Goal: Find specific page/section: Find specific page/section

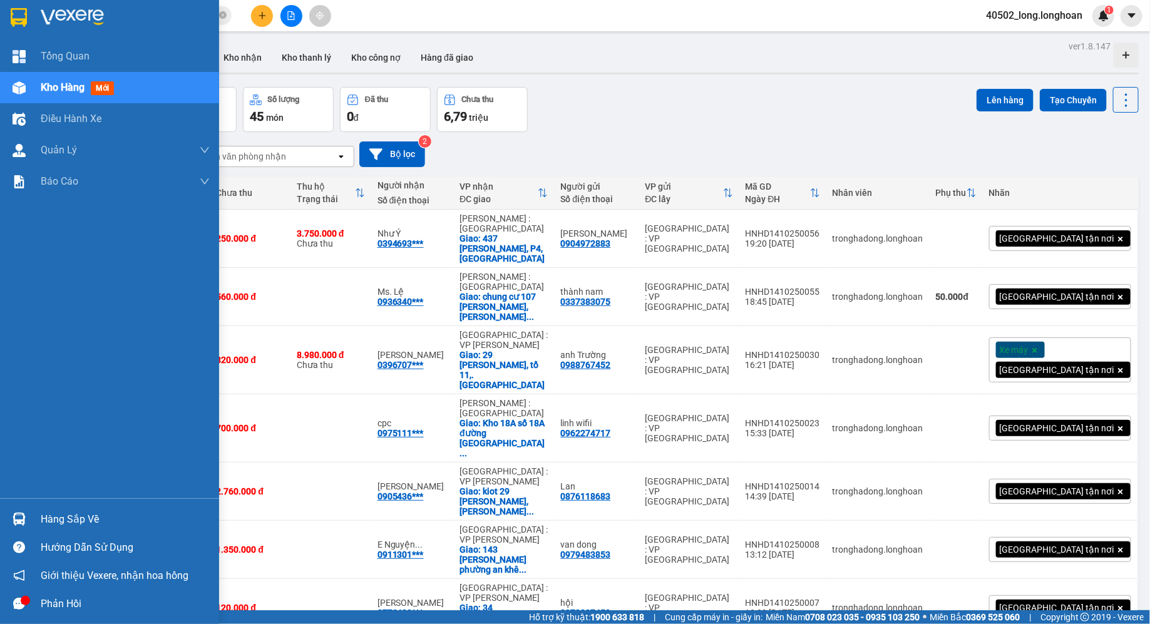
click at [29, 8] on div at bounding box center [19, 17] width 22 height 22
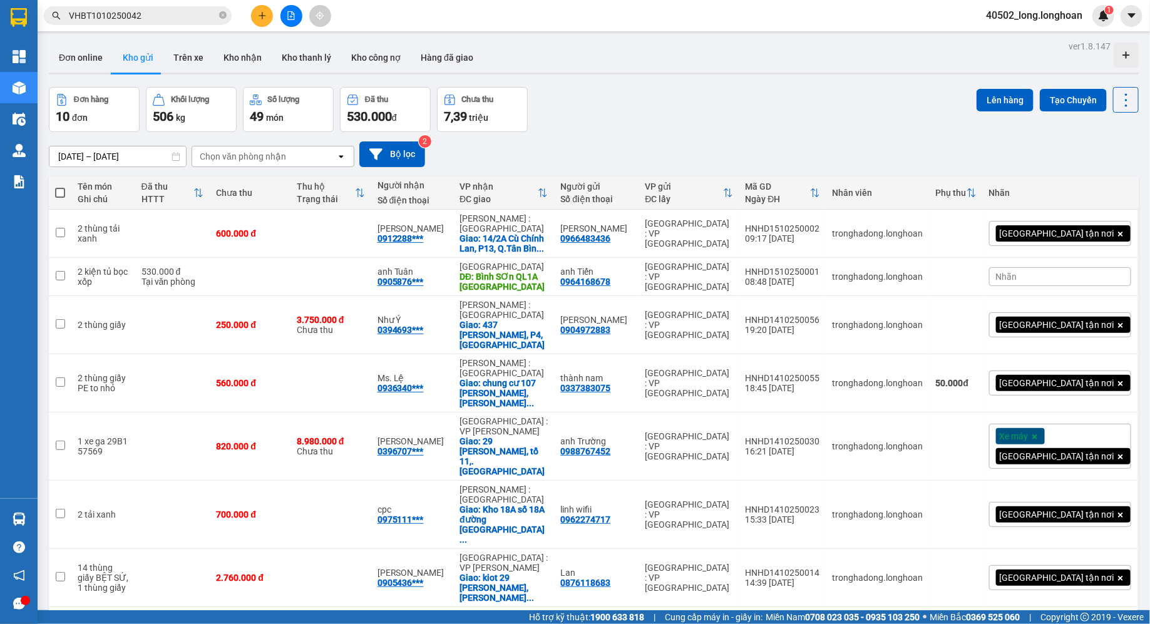
click at [291, 18] on icon "file-add" at bounding box center [291, 15] width 9 height 9
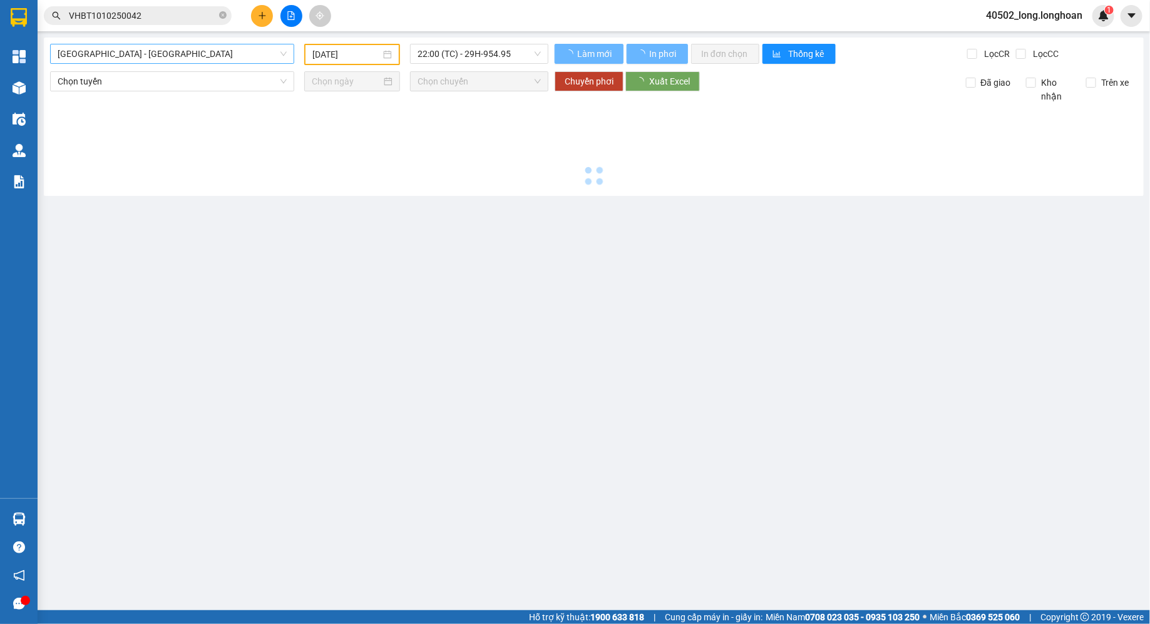
type input "[DATE]"
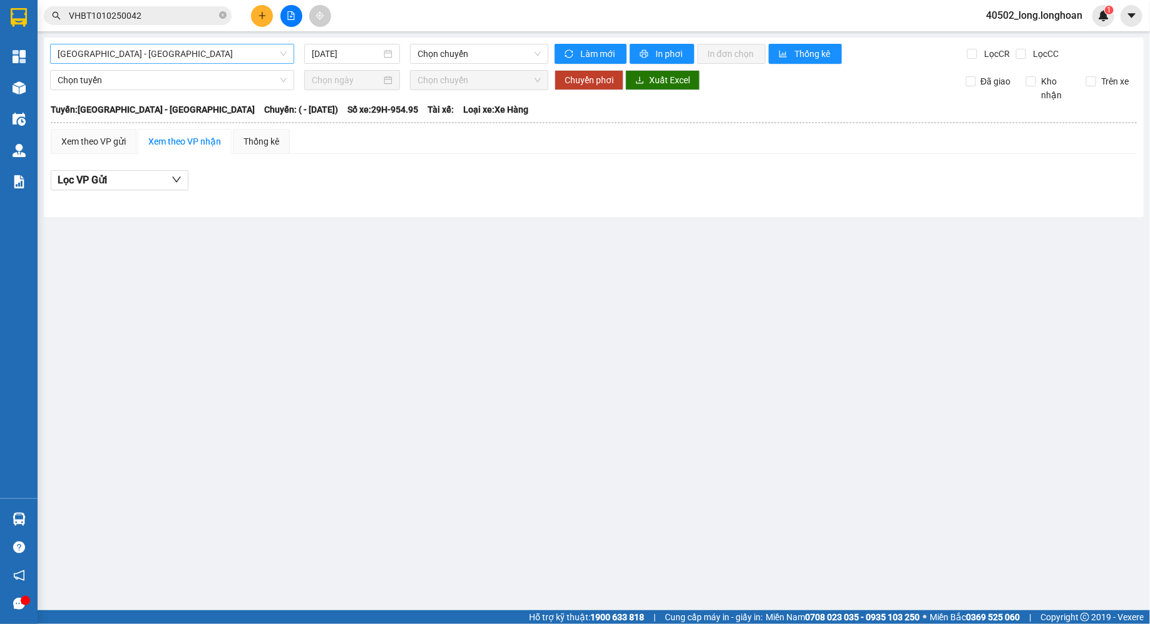
click at [196, 50] on span "Hải Phòng - Hà Nội" at bounding box center [172, 53] width 229 height 19
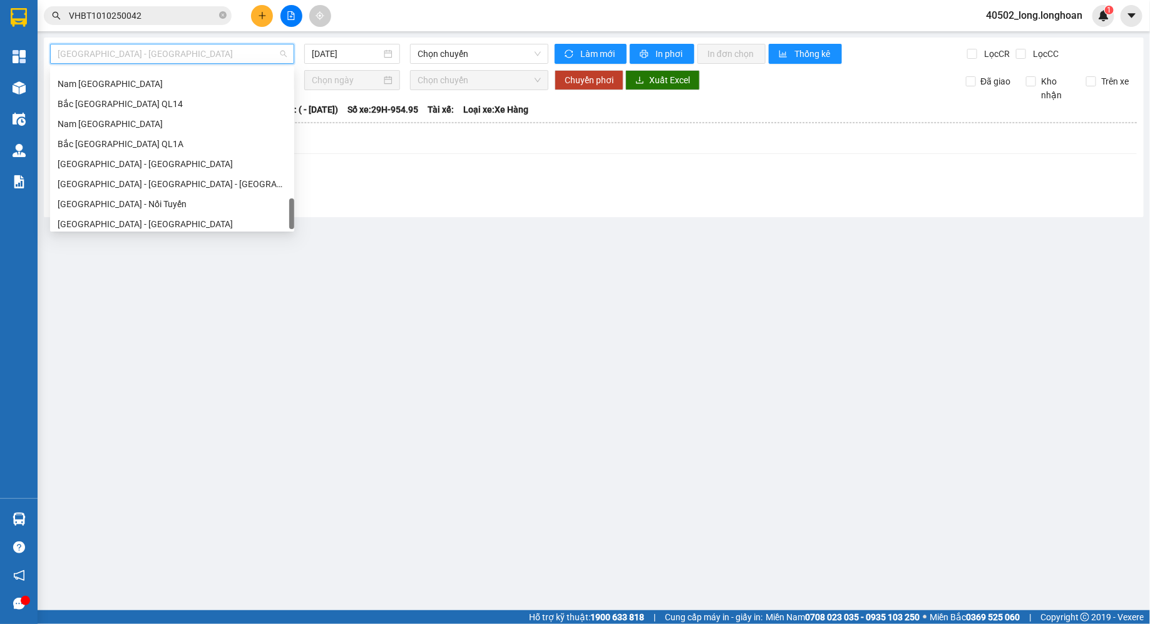
scroll to position [881, 0]
click at [130, 133] on div "Bắc [GEOGRAPHIC_DATA] QL1A" at bounding box center [172, 140] width 229 height 14
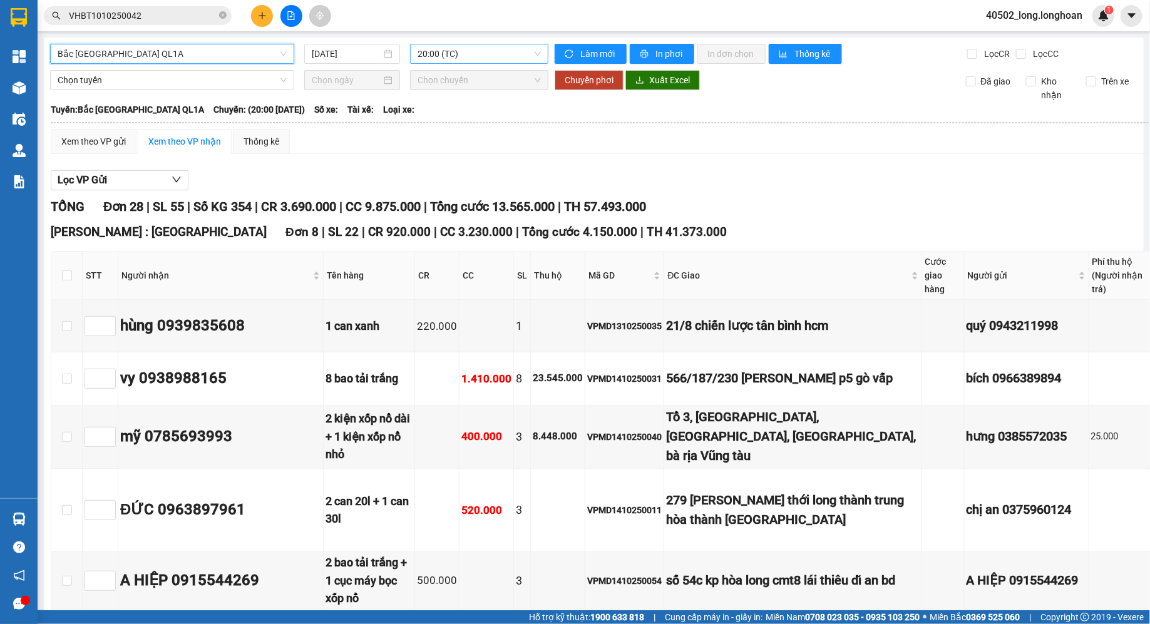
click at [455, 54] on span "20:00 (TC)" at bounding box center [478, 53] width 123 height 19
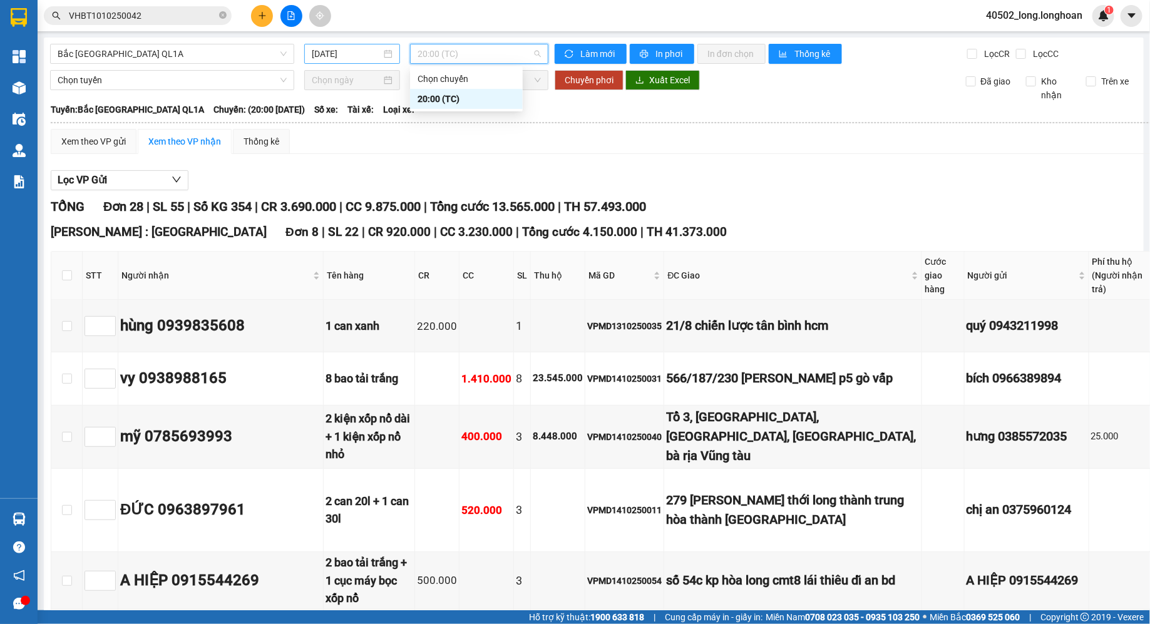
click at [342, 60] on input "[DATE]" at bounding box center [346, 54] width 69 height 14
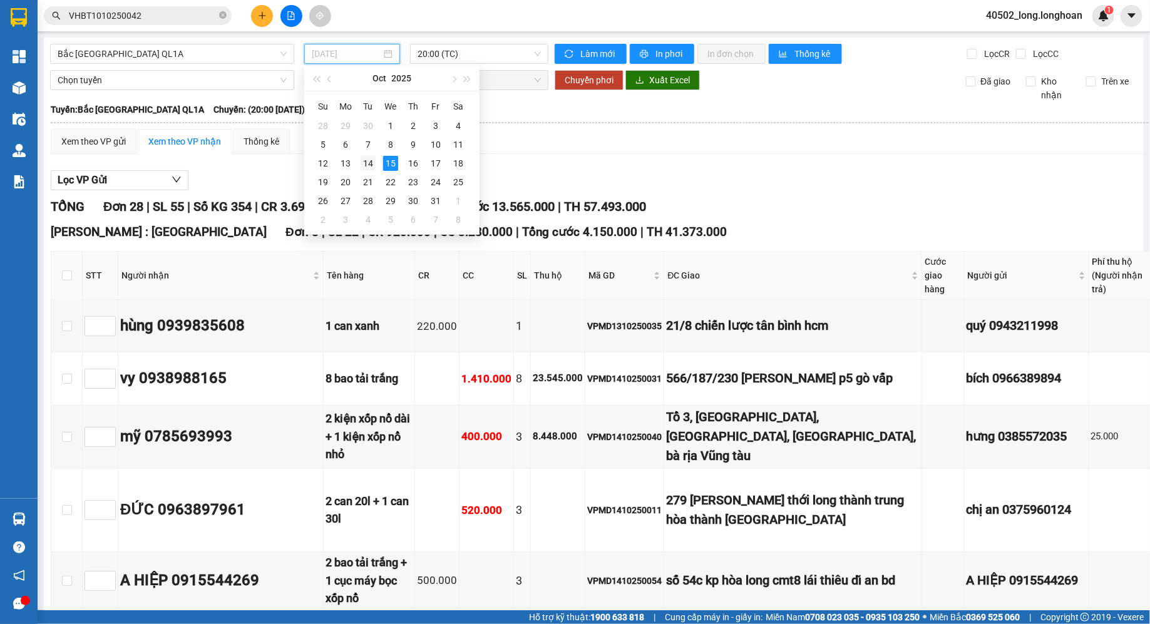
click at [369, 166] on div "14" at bounding box center [367, 163] width 15 height 15
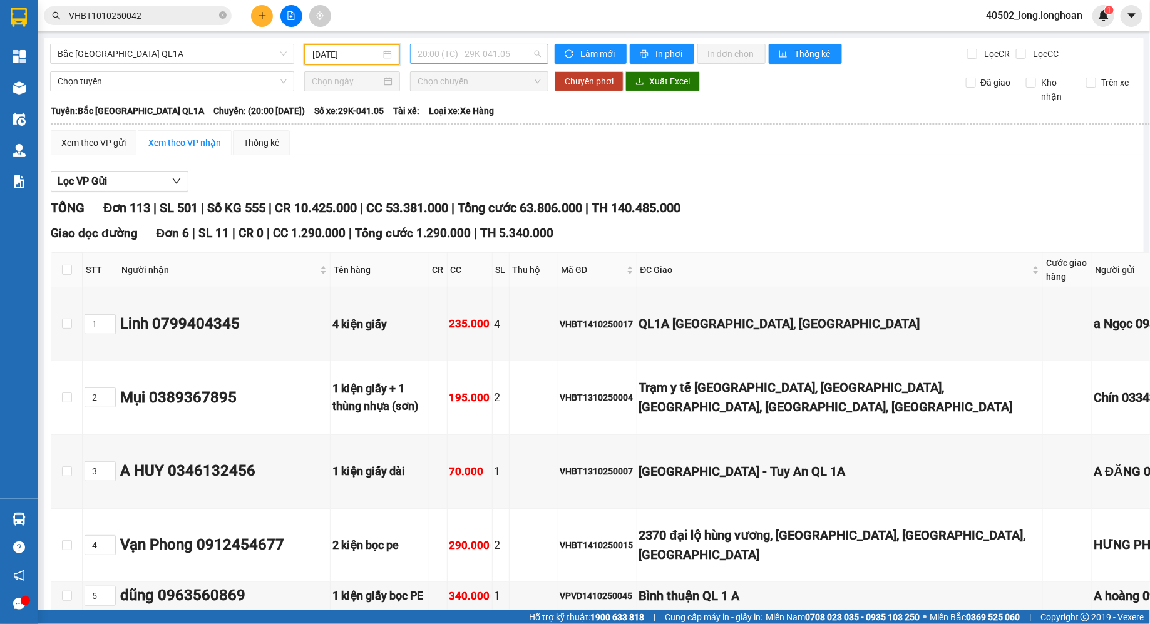
click at [509, 46] on span "20:00 (TC) - 29K-041.05" at bounding box center [478, 53] width 123 height 19
click at [479, 126] on div "23:00 (TC) - 29K-040.98" at bounding box center [466, 119] width 113 height 20
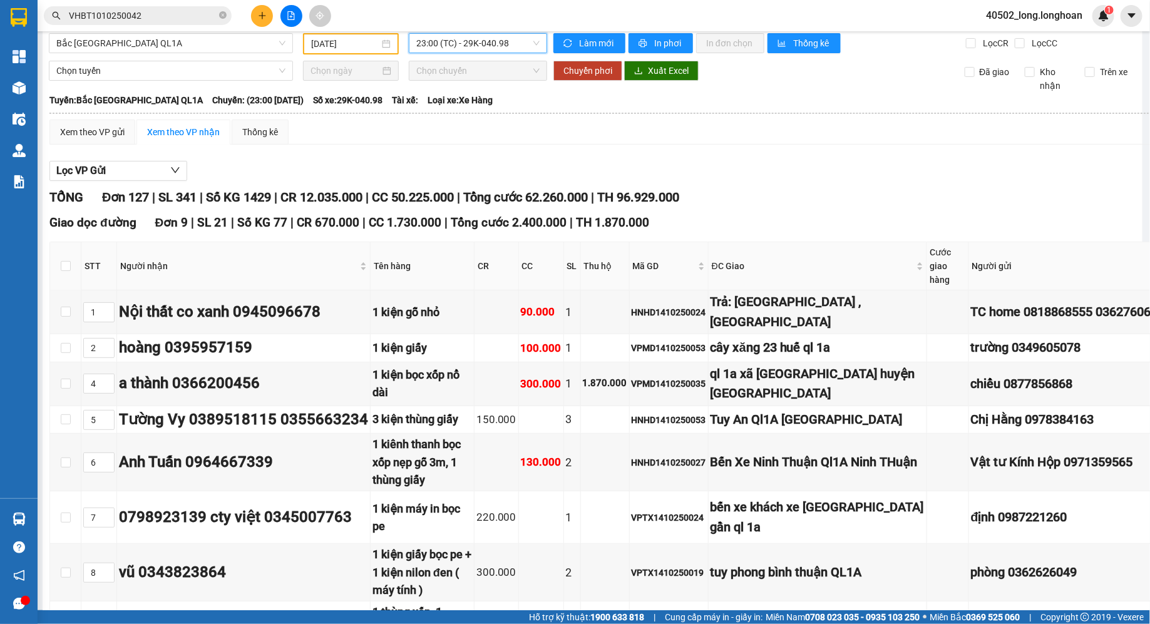
scroll to position [0, 1]
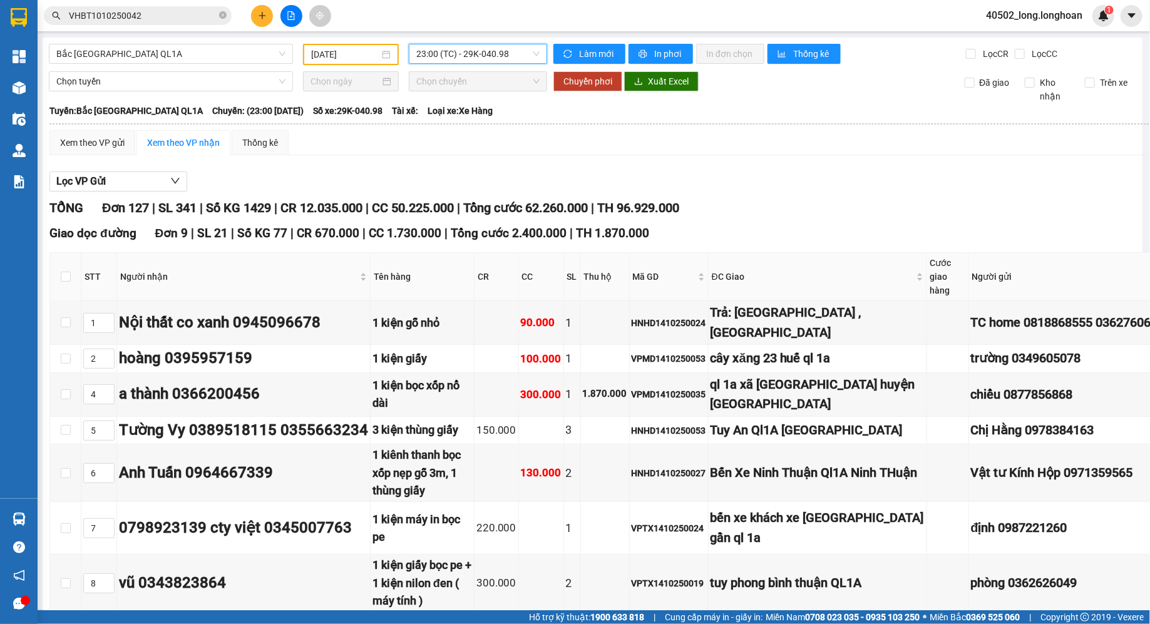
click at [374, 50] on input "[DATE]" at bounding box center [345, 55] width 68 height 14
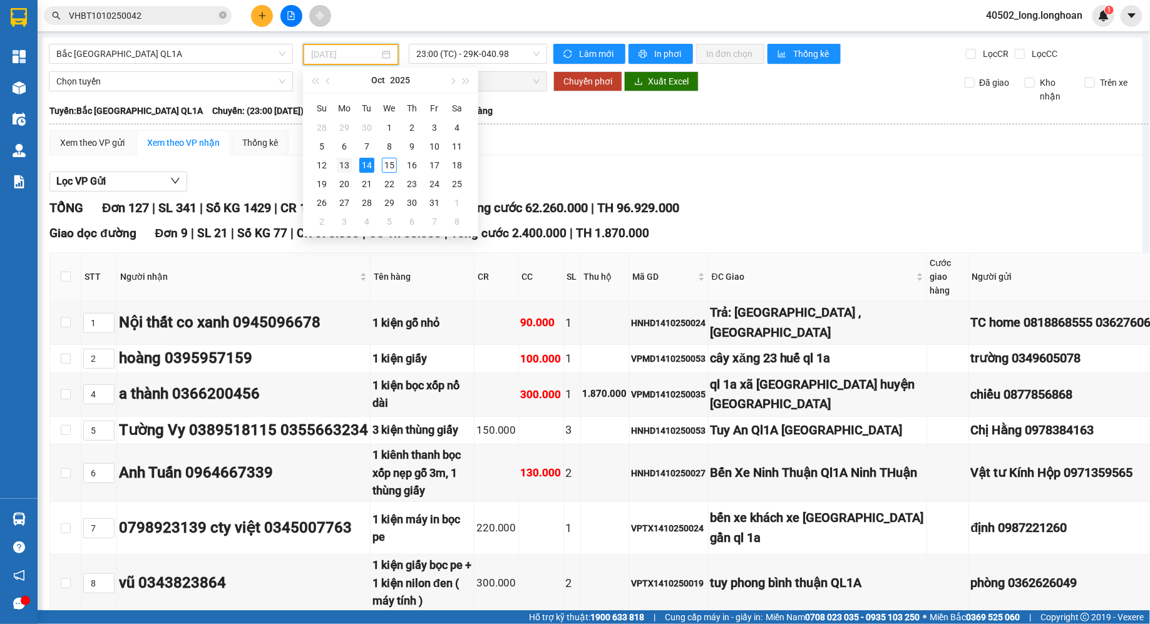
click at [345, 171] on div "13" at bounding box center [344, 165] width 15 height 15
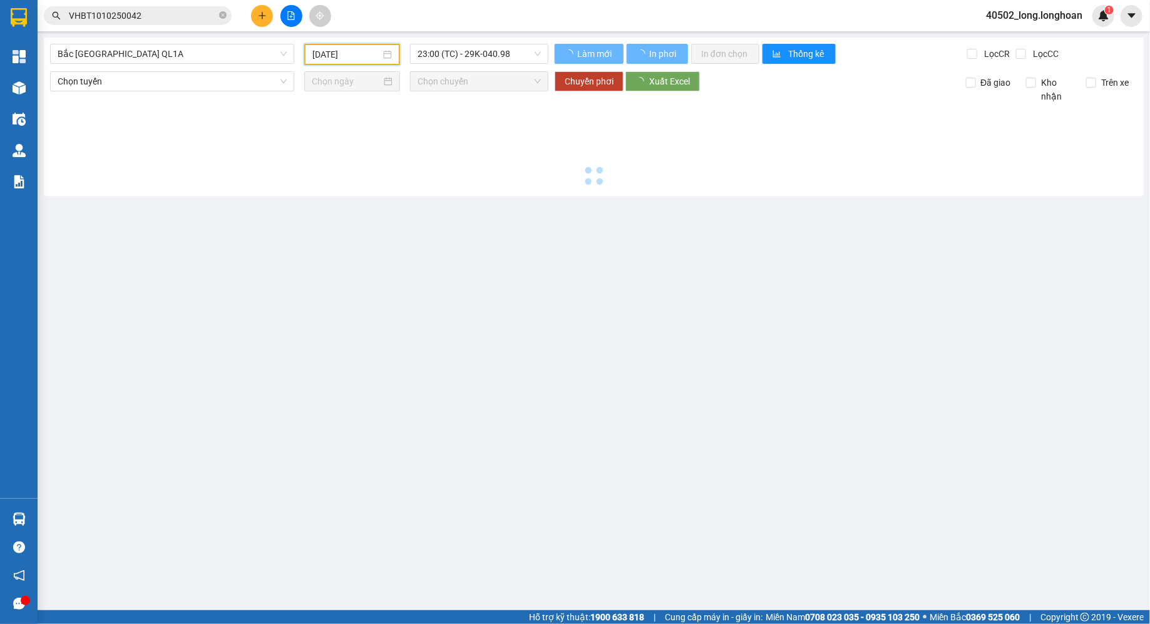
scroll to position [0, 0]
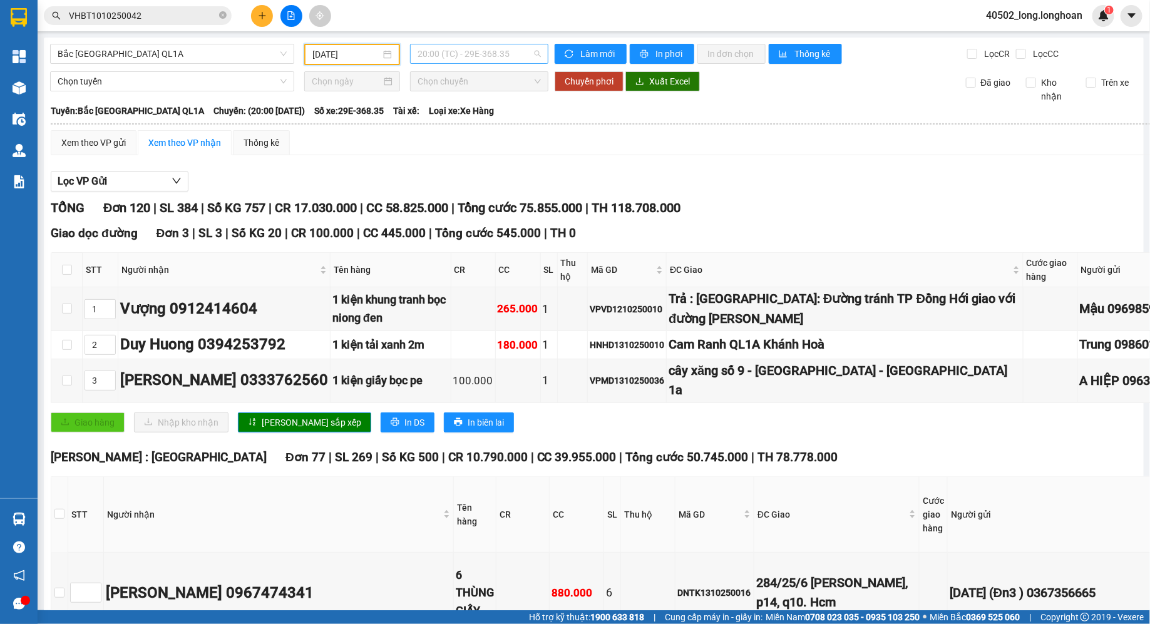
click at [497, 57] on span "20:00 (TC) - 29E-368.35" at bounding box center [478, 53] width 123 height 19
click at [484, 119] on div "23:00 (TC) - 29K-107.57" at bounding box center [466, 119] width 98 height 14
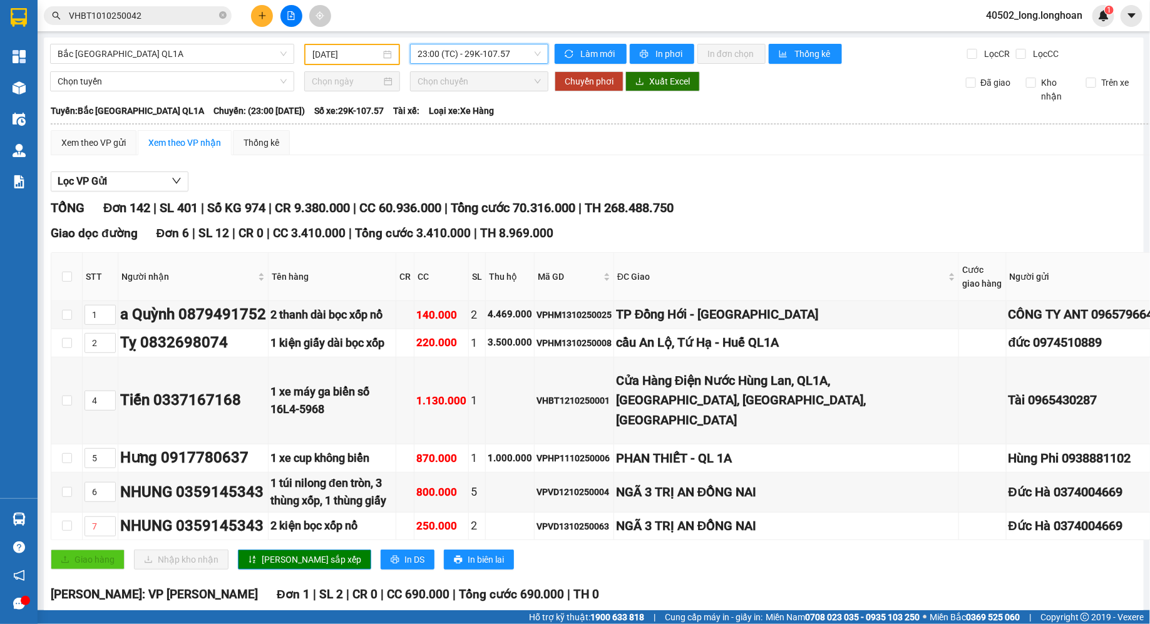
click at [376, 49] on input "[DATE]" at bounding box center [346, 55] width 68 height 14
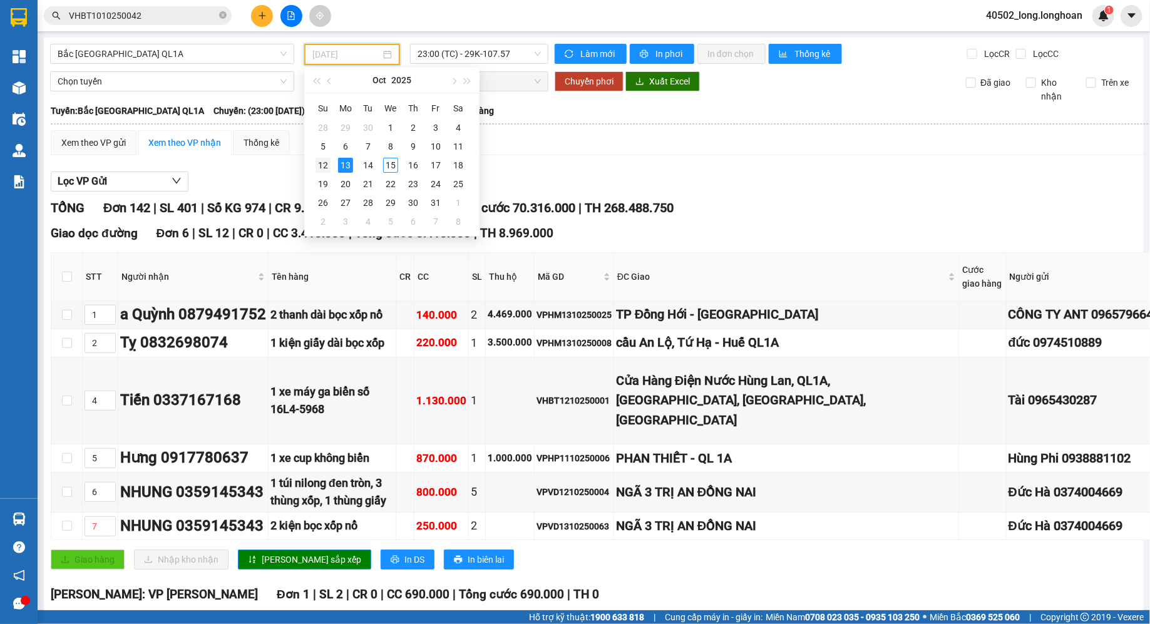
click at [328, 158] on div "12" at bounding box center [322, 165] width 15 height 15
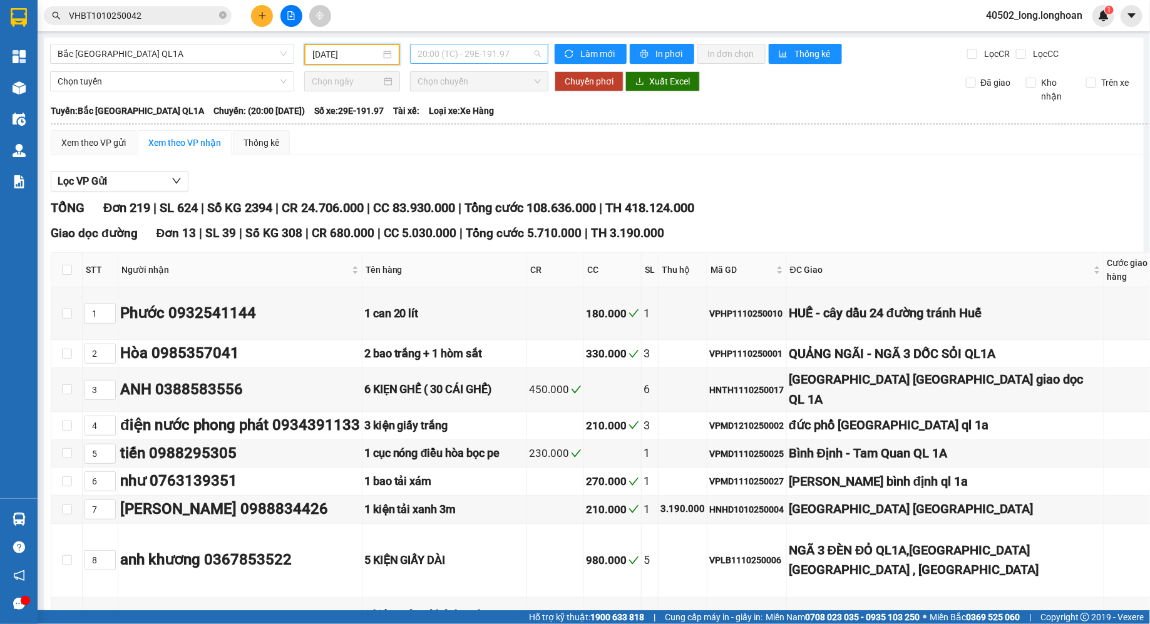
click at [479, 59] on span "20:00 (TC) - 29E-191.97" at bounding box center [478, 53] width 123 height 19
click at [516, 188] on div "Lọc VP Gửi" at bounding box center [798, 181] width 1494 height 21
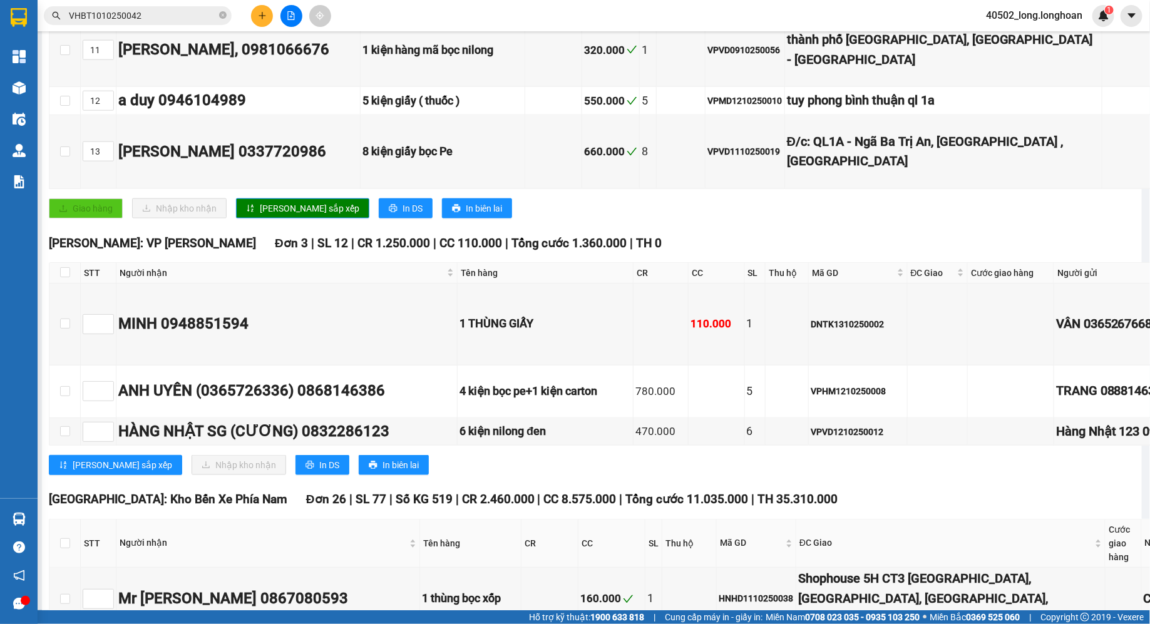
scroll to position [896, 2]
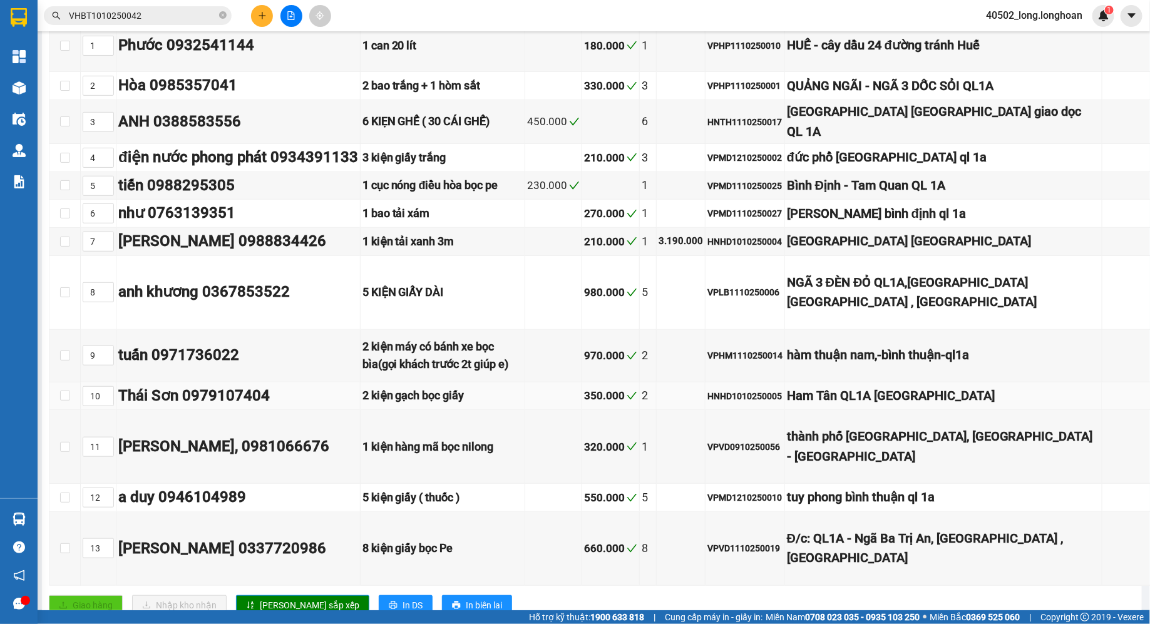
click at [515, 184] on div "1 cục nóng điều hòa bọc pe" at bounding box center [442, 185] width 160 height 18
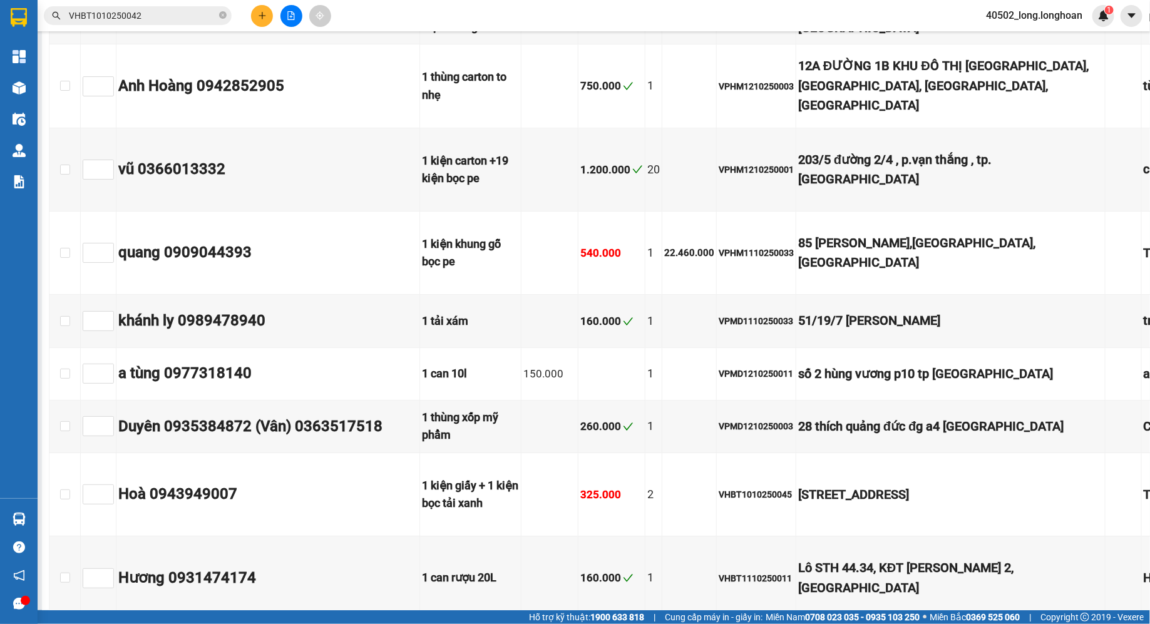
scroll to position [0, 2]
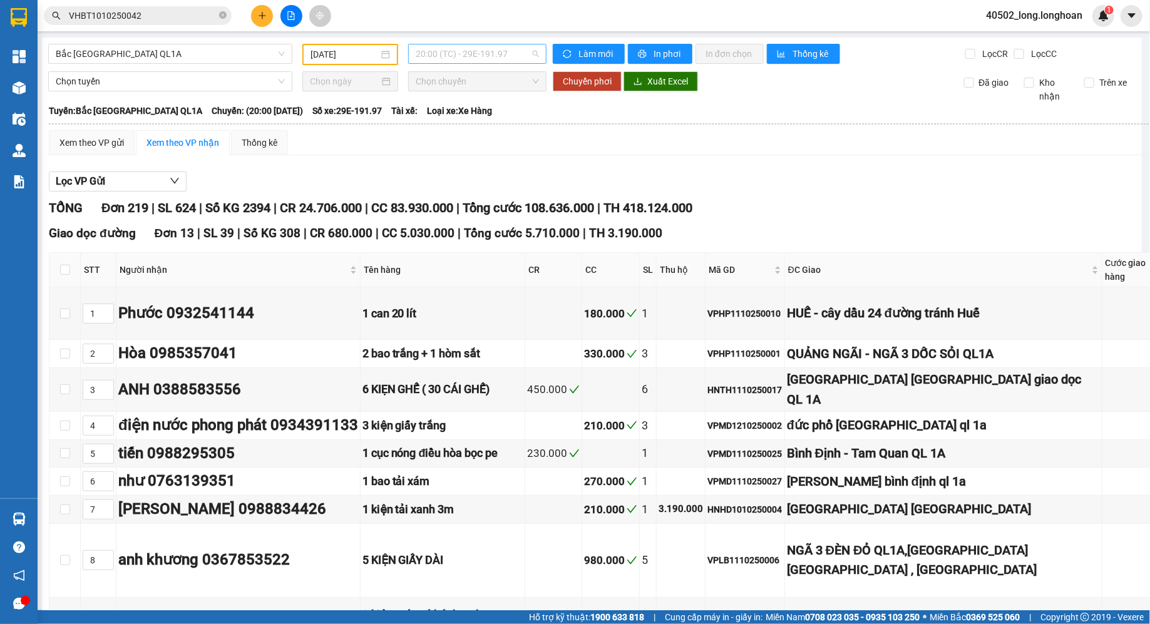
click at [504, 55] on span "20:00 (TC) - 29E-191.97" at bounding box center [477, 53] width 123 height 19
click at [344, 52] on input "[DATE]" at bounding box center [344, 55] width 68 height 14
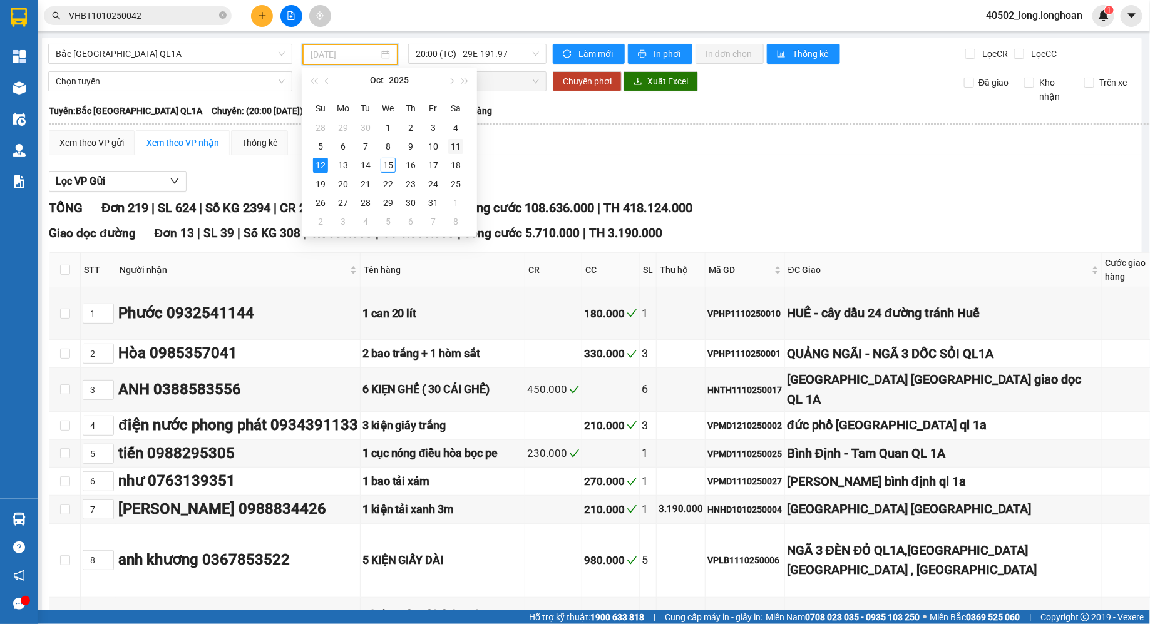
click at [461, 146] on div "11" at bounding box center [455, 146] width 15 height 15
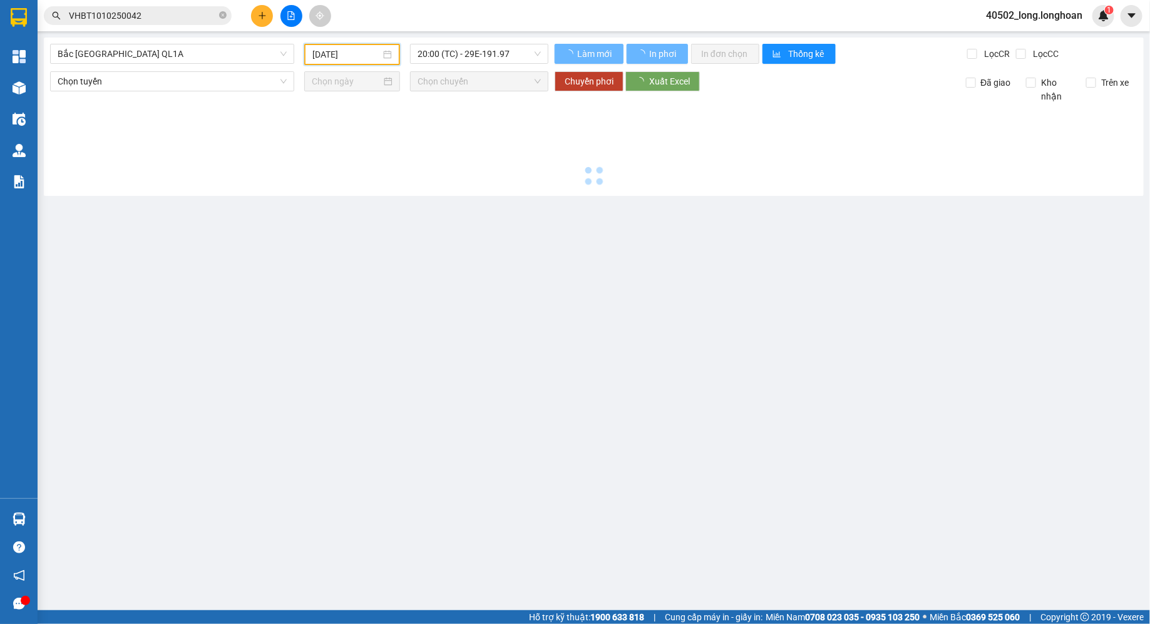
scroll to position [0, 0]
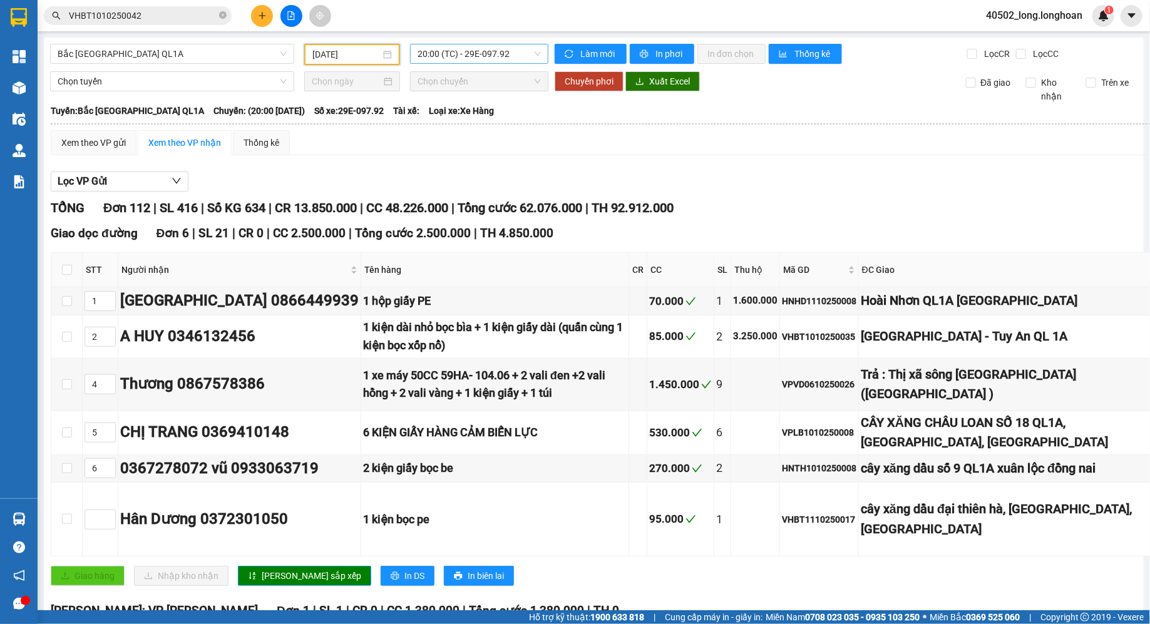
click at [473, 49] on span "20:00 (TC) - 29E-097.92" at bounding box center [478, 53] width 123 height 19
click at [472, 119] on div "23:00 (TC) - 29H-954.95" at bounding box center [466, 119] width 98 height 14
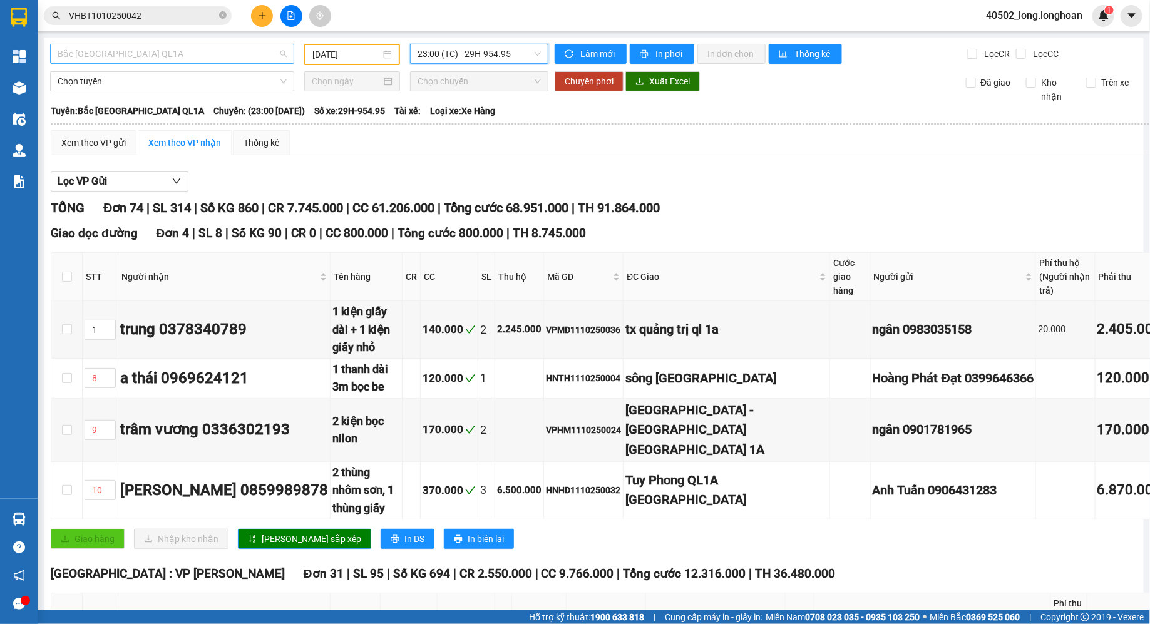
click at [203, 59] on span "Bắc [GEOGRAPHIC_DATA] QL1A" at bounding box center [172, 53] width 229 height 19
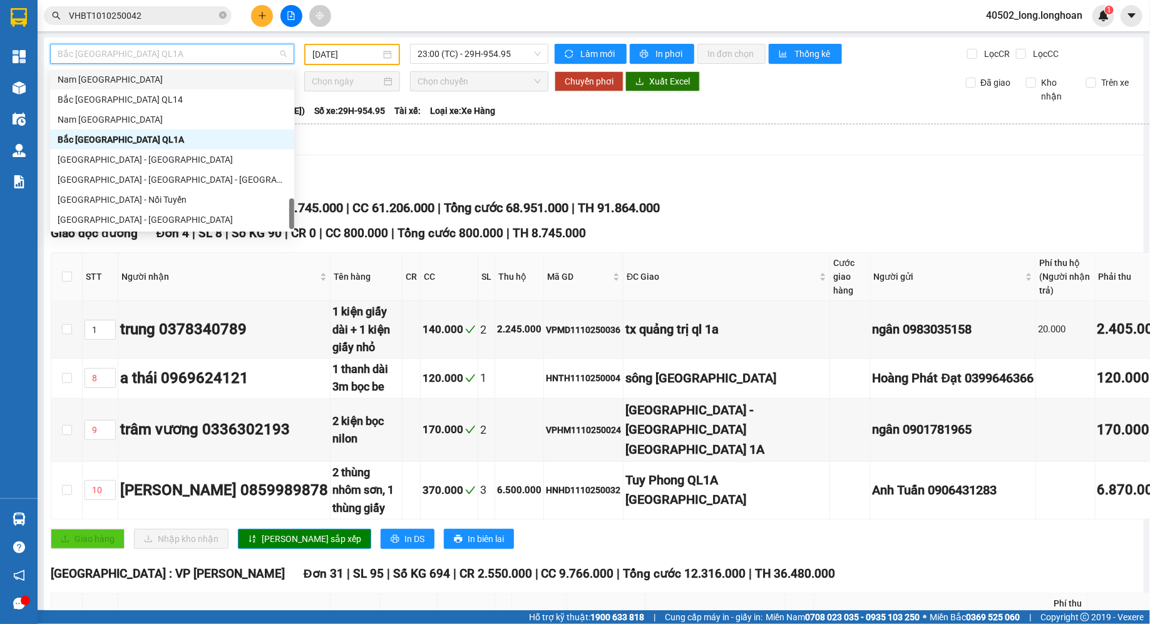
click at [338, 57] on input "[DATE]" at bounding box center [346, 55] width 68 height 14
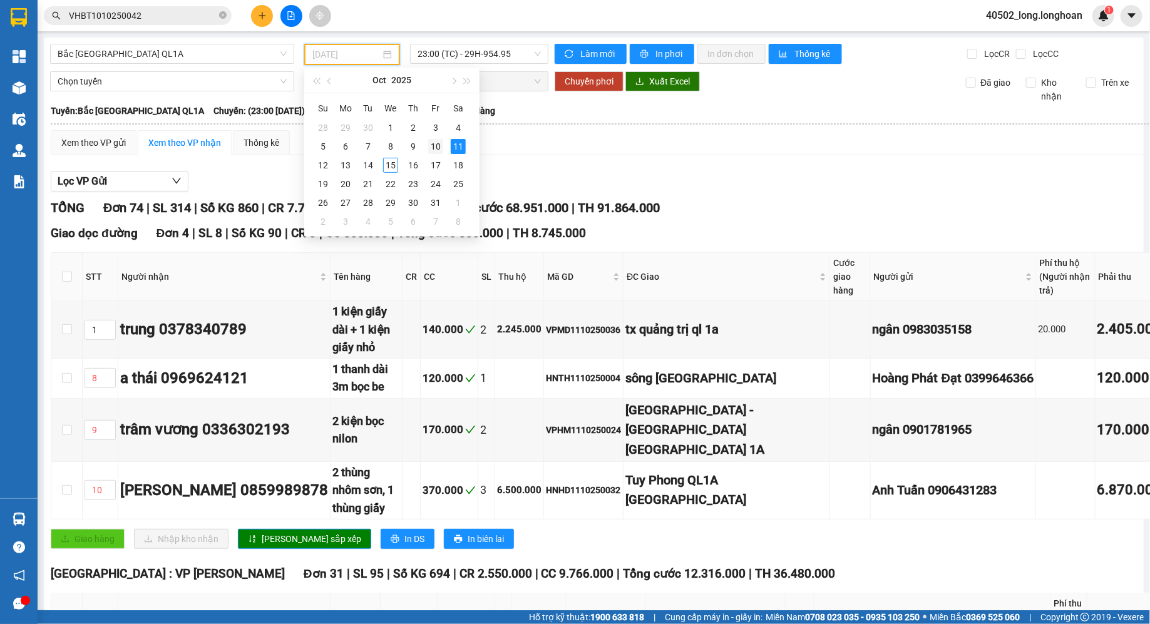
click at [437, 148] on div "10" at bounding box center [435, 146] width 15 height 15
type input "[DATE]"
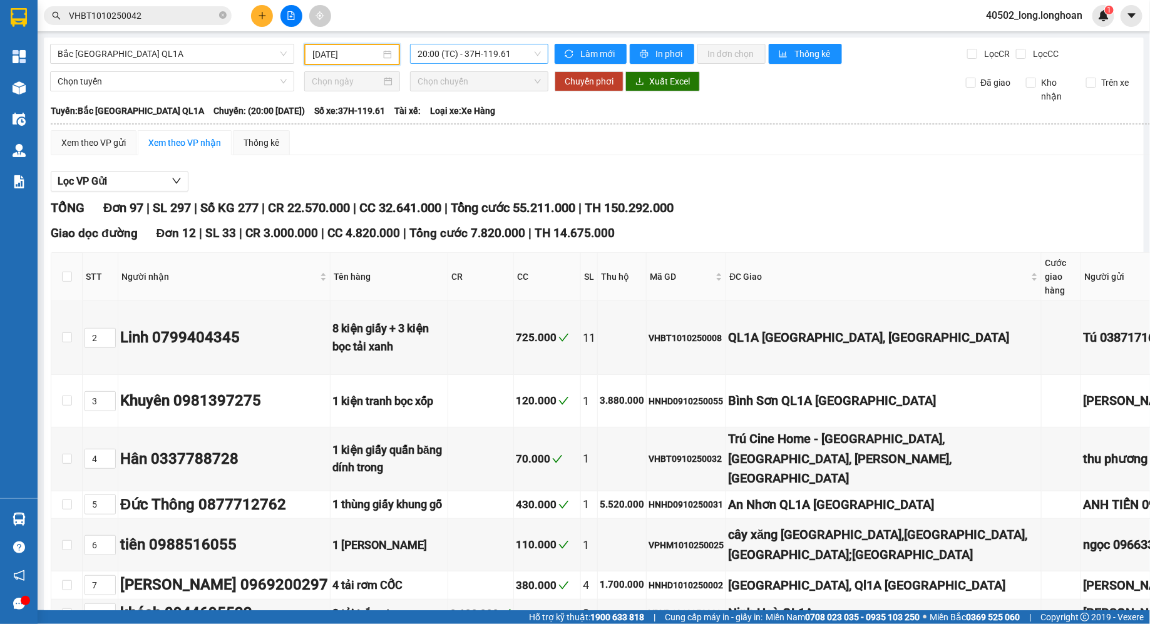
click at [473, 54] on span "20:00 (TC) - 37H-119.61" at bounding box center [478, 53] width 123 height 19
click at [473, 118] on div "23:00 (TC) - 29K-024.94" at bounding box center [466, 119] width 98 height 14
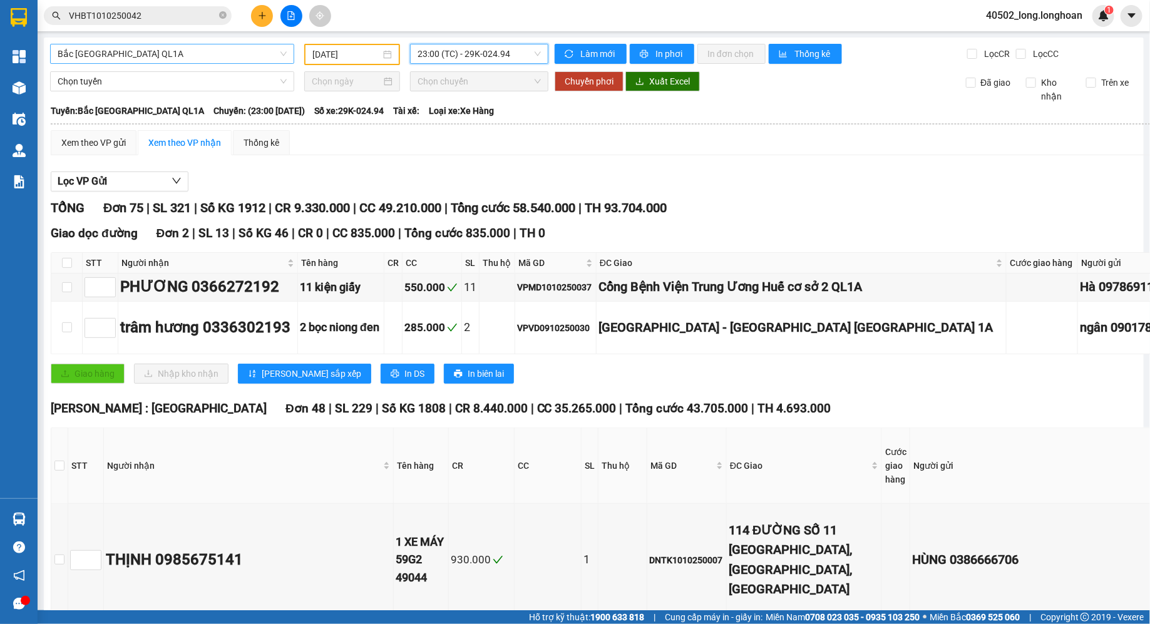
click at [247, 54] on span "Bắc [GEOGRAPHIC_DATA] QL1A" at bounding box center [172, 53] width 229 height 19
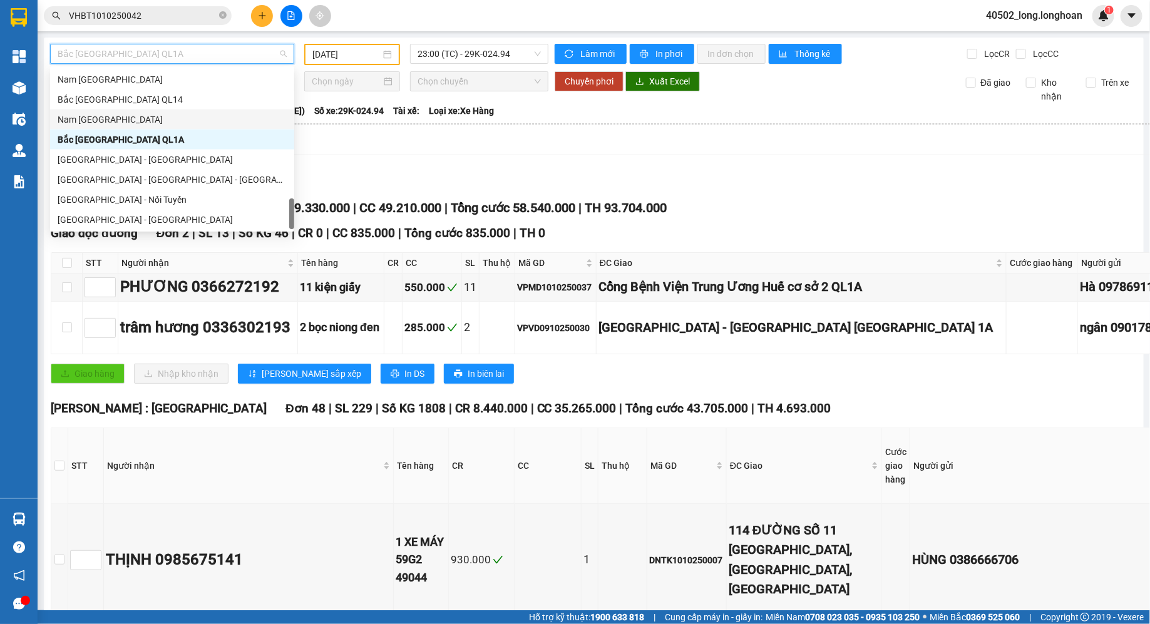
click at [166, 111] on div "Nam [GEOGRAPHIC_DATA]" at bounding box center [172, 120] width 244 height 20
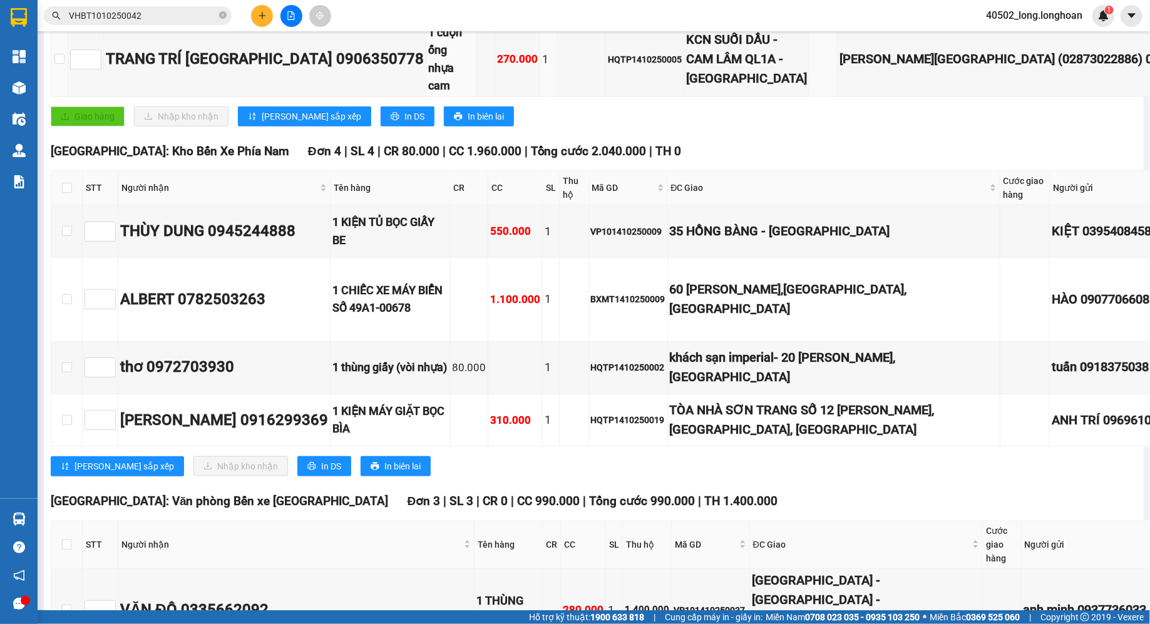
scroll to position [764, 0]
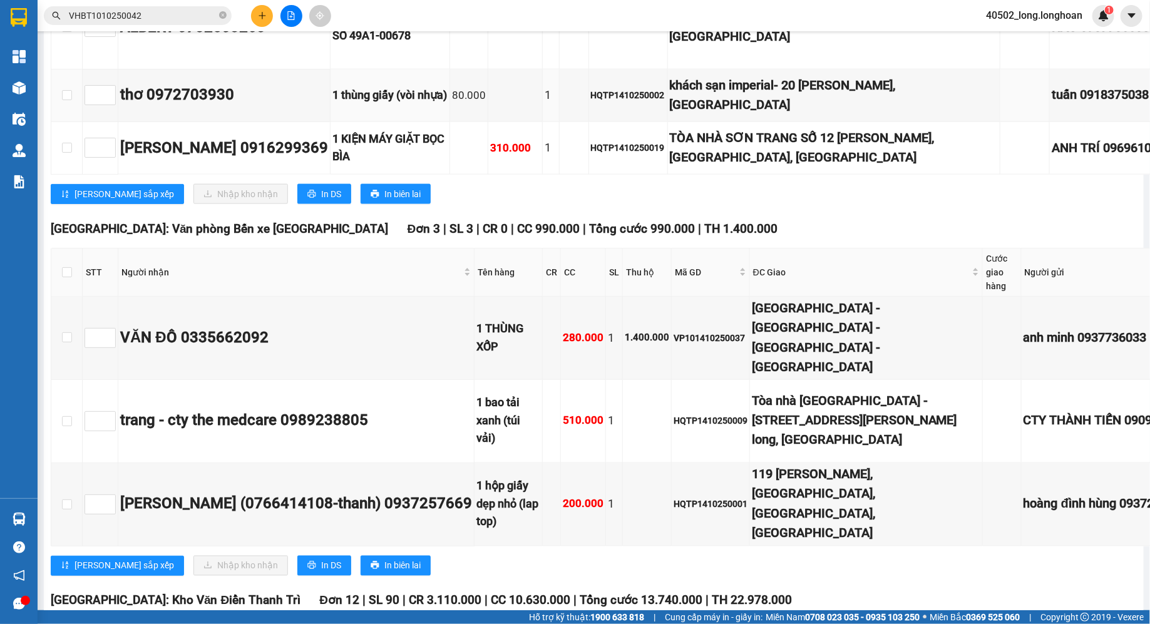
click at [506, 122] on td at bounding box center [515, 95] width 54 height 53
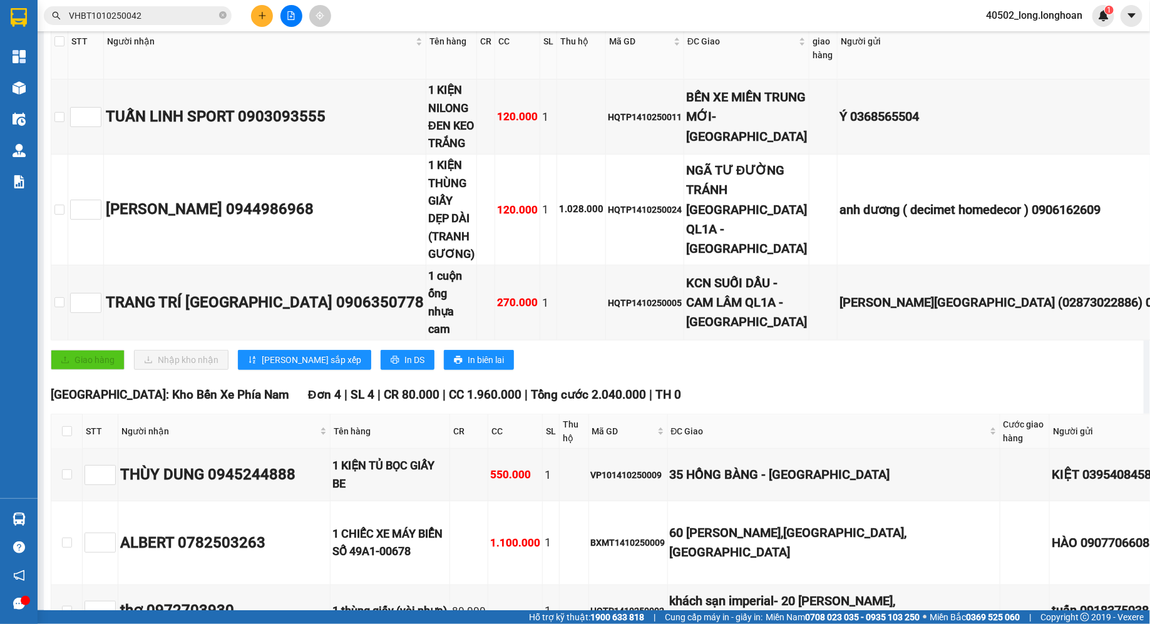
scroll to position [0, 0]
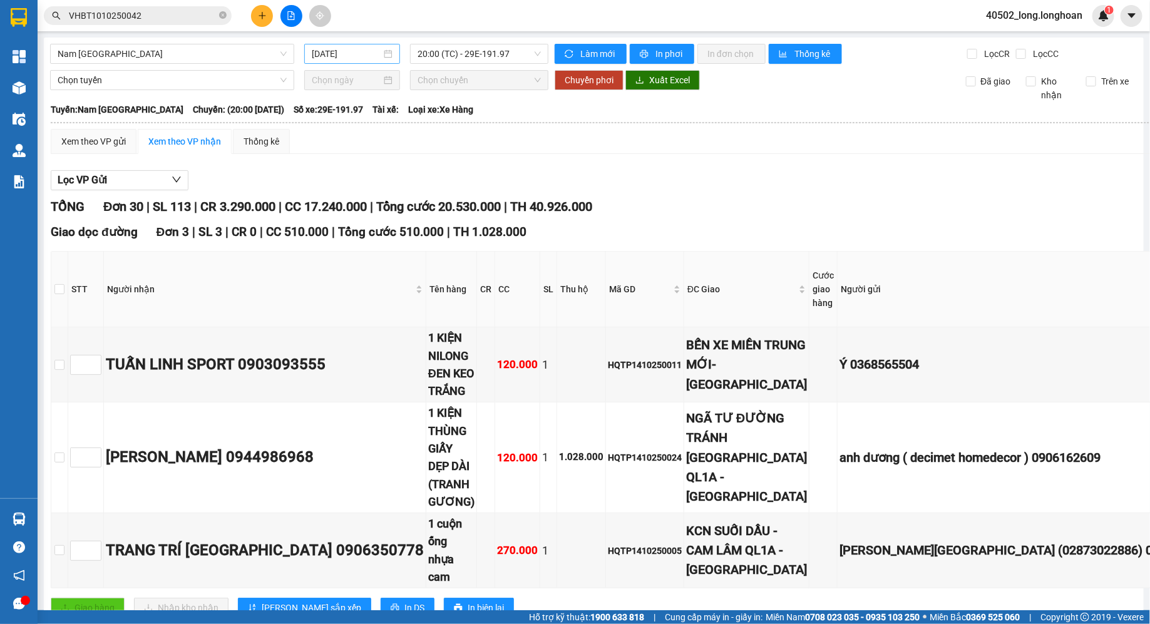
click at [370, 50] on input "[DATE]" at bounding box center [346, 54] width 69 height 14
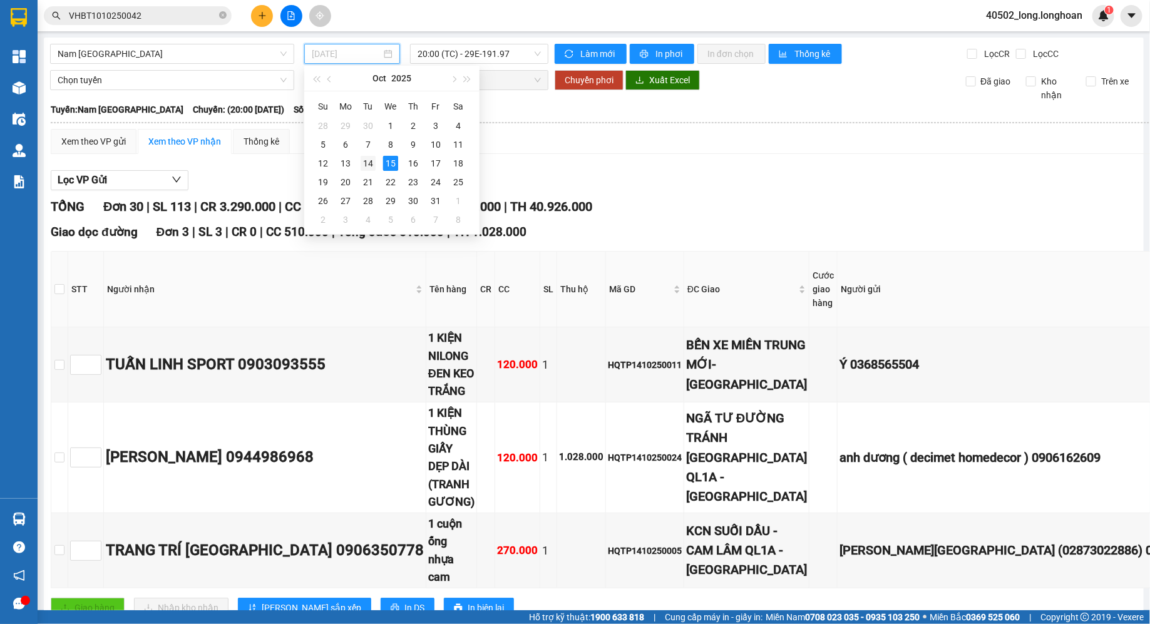
click at [376, 163] on td "14" at bounding box center [368, 163] width 23 height 19
type input "[DATE]"
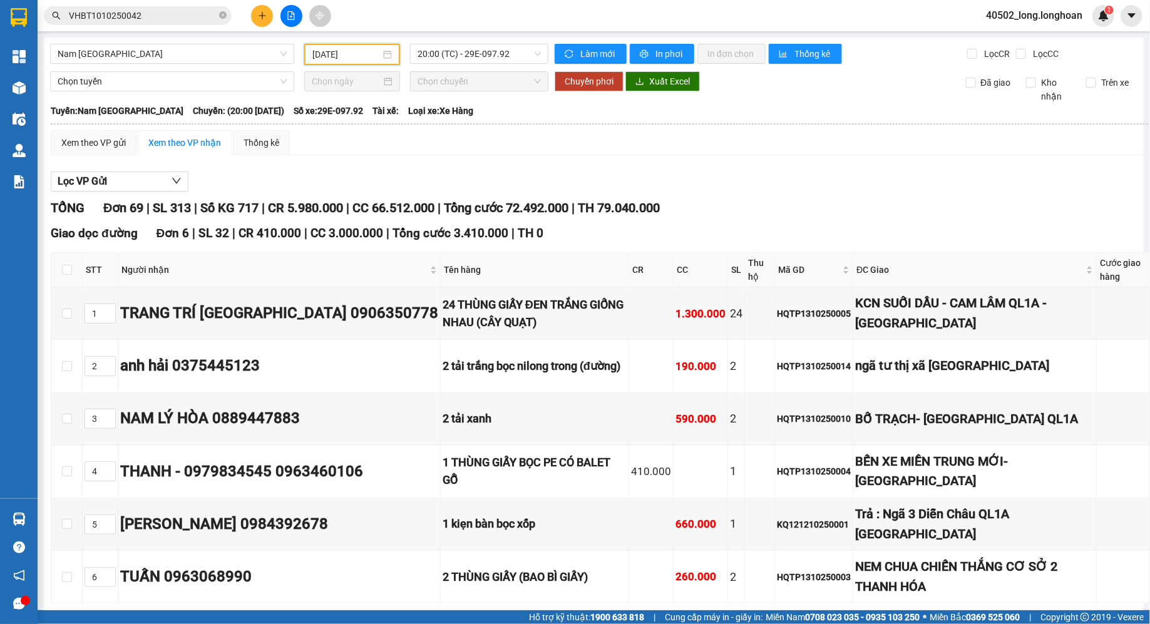
click at [483, 122] on th at bounding box center [805, 123] width 1511 height 11
click at [477, 52] on span "20:00 (TC) - 29E-097.92" at bounding box center [478, 53] width 123 height 19
click at [662, 175] on div "Lọc VP Gửi" at bounding box center [806, 181] width 1510 height 21
click at [508, 51] on span "20:00 (TC) - 29E-097.92" at bounding box center [478, 53] width 123 height 19
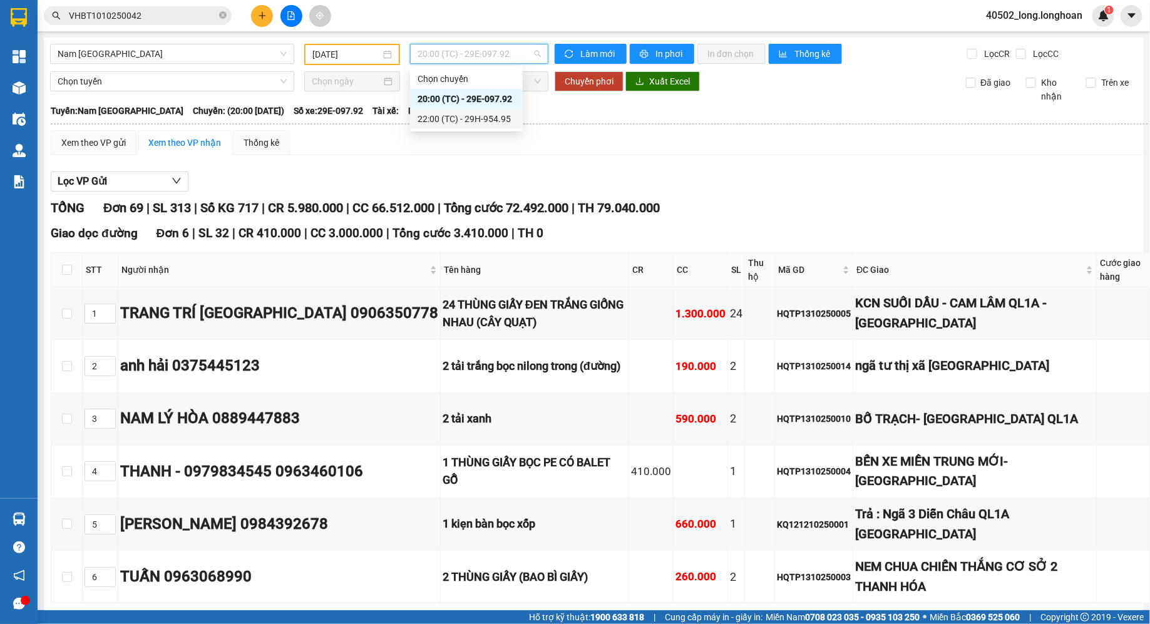
click at [496, 127] on div "22:00 (TC) - 29H-954.95" at bounding box center [466, 119] width 113 height 20
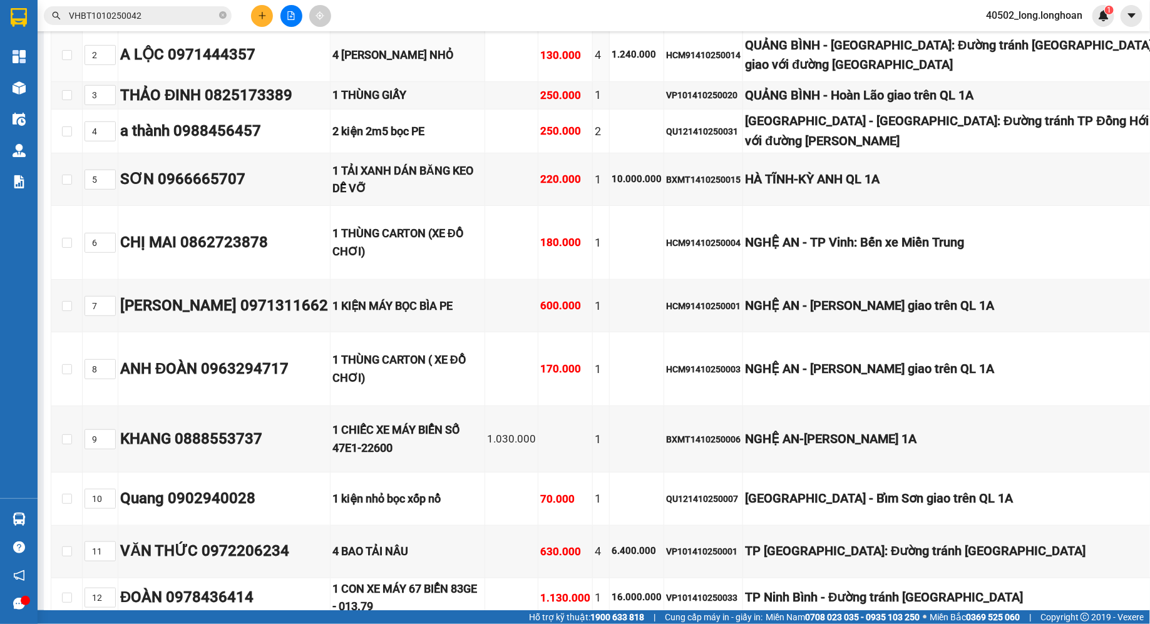
scroll to position [396, 0]
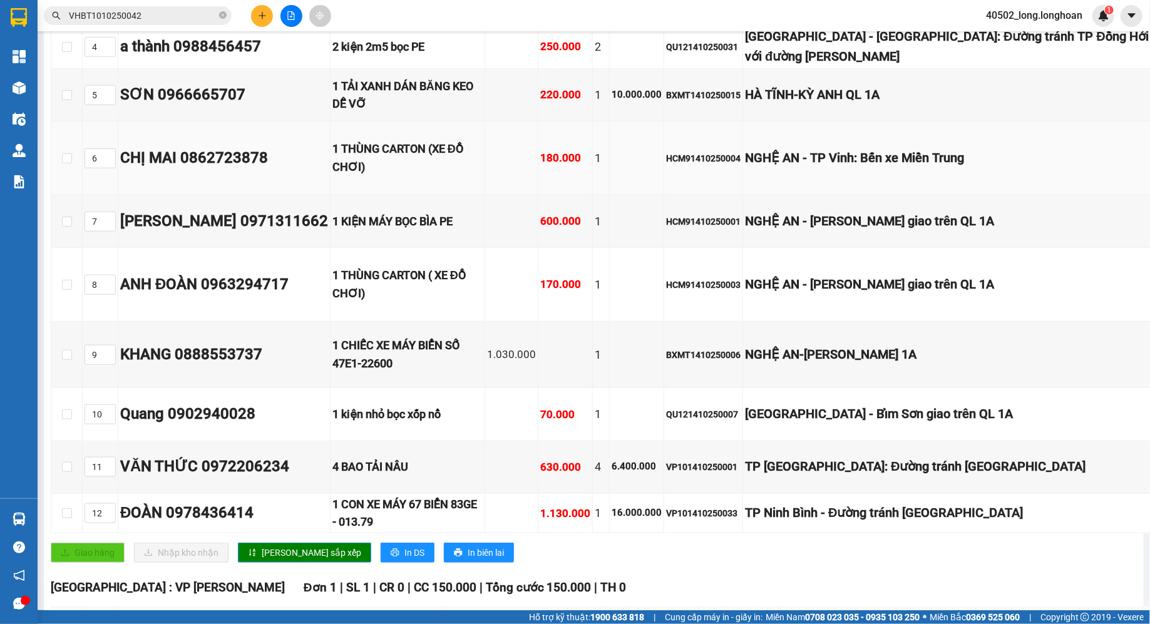
click at [743, 166] on td "HCM91410250004" at bounding box center [703, 158] width 79 height 74
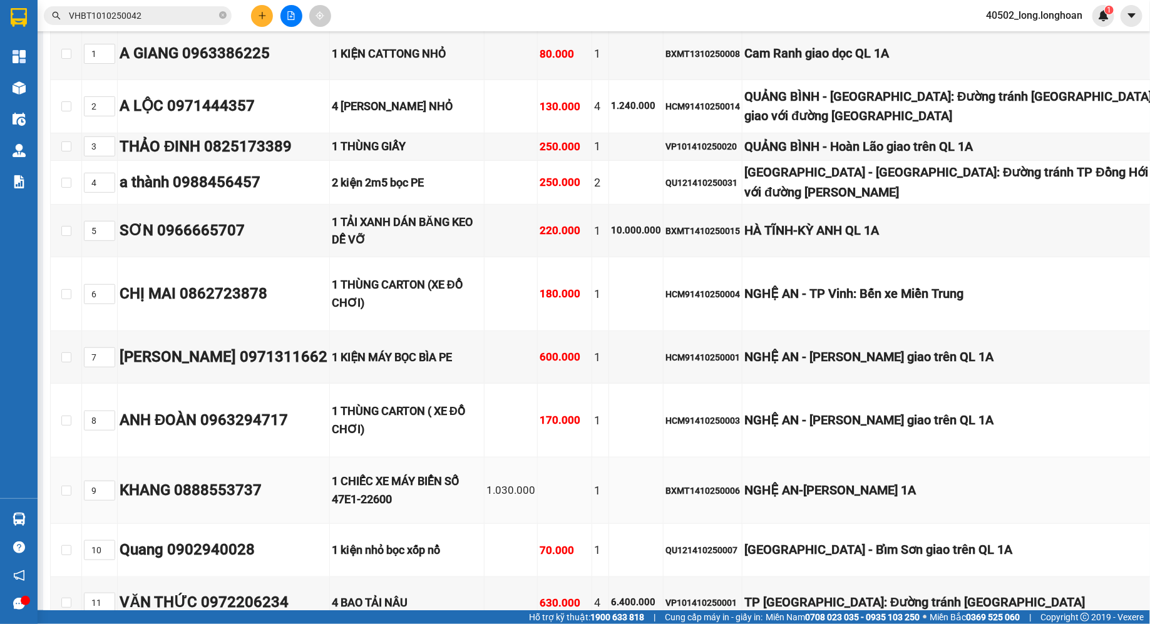
scroll to position [193, 1]
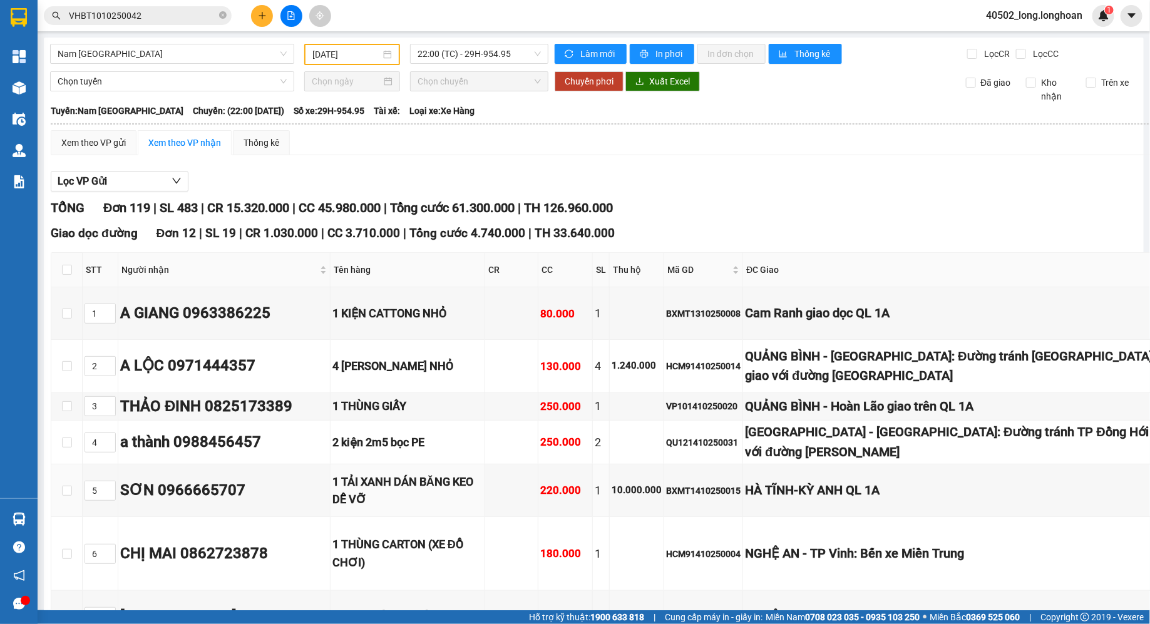
scroll to position [0, 1]
click at [520, 44] on span "22:00 (TC) - 29H-954.95" at bounding box center [478, 53] width 123 height 19
click at [381, 53] on div "[DATE]" at bounding box center [351, 55] width 79 height 14
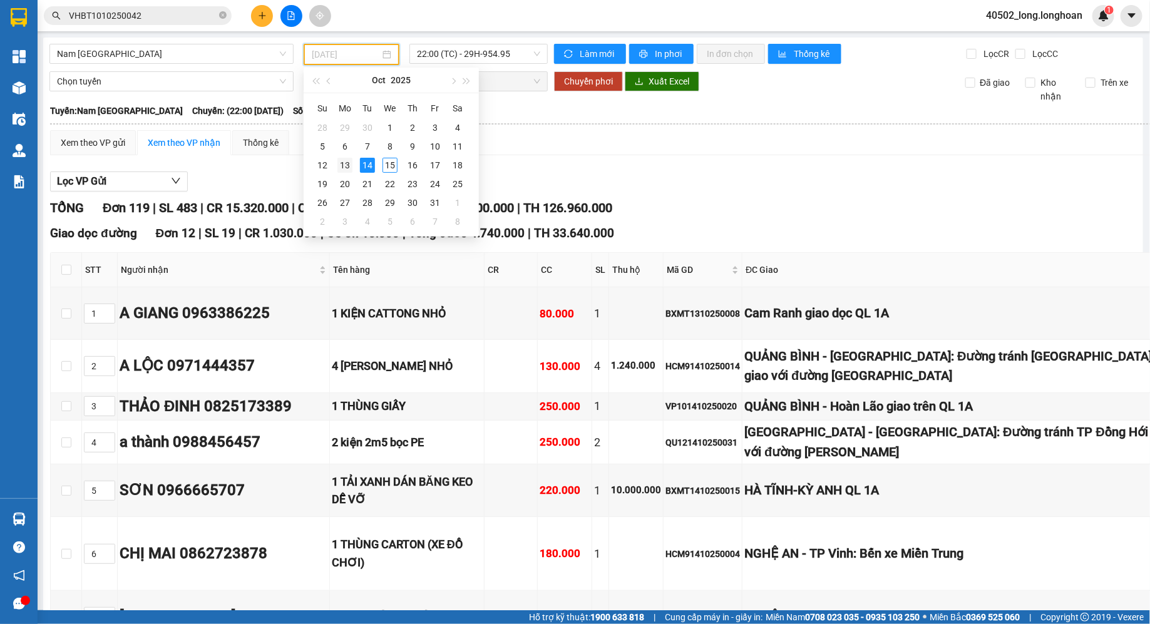
click at [349, 165] on div "13" at bounding box center [344, 165] width 15 height 15
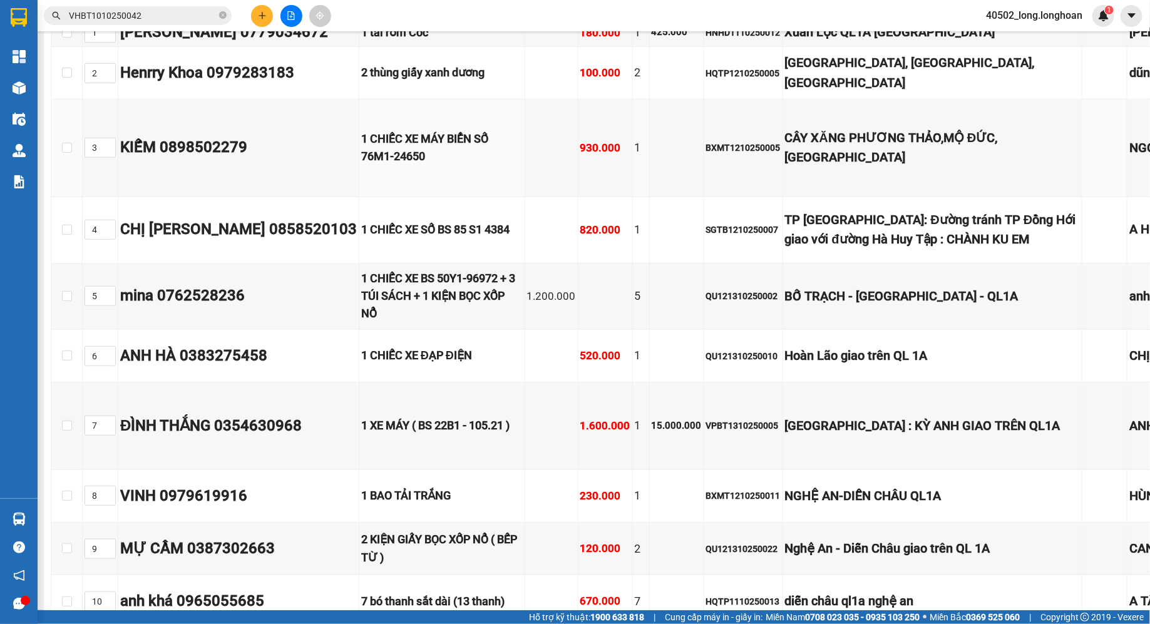
scroll to position [511, 0]
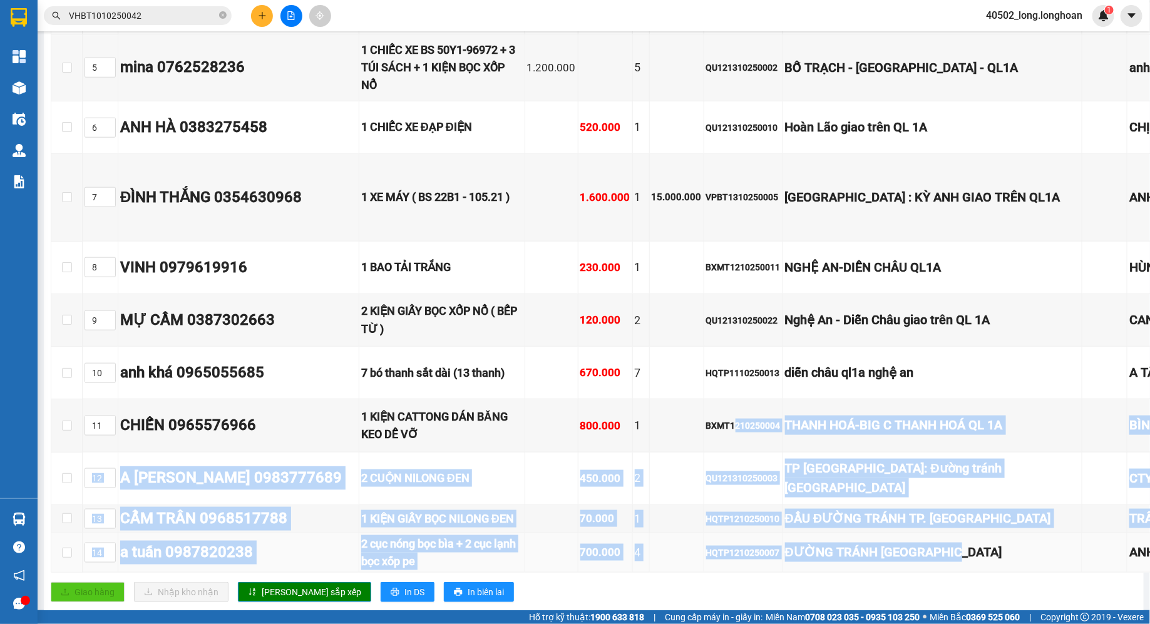
drag, startPoint x: 708, startPoint y: 394, endPoint x: 942, endPoint y: 535, distance: 272.6
click at [942, 535] on tbody "1 [PERSON_NAME] 0779034672 1 tải rơm Cốc 180.000 1 425.000 HNHD1110250012 [GEOG…" at bounding box center [785, 181] width 1468 height 782
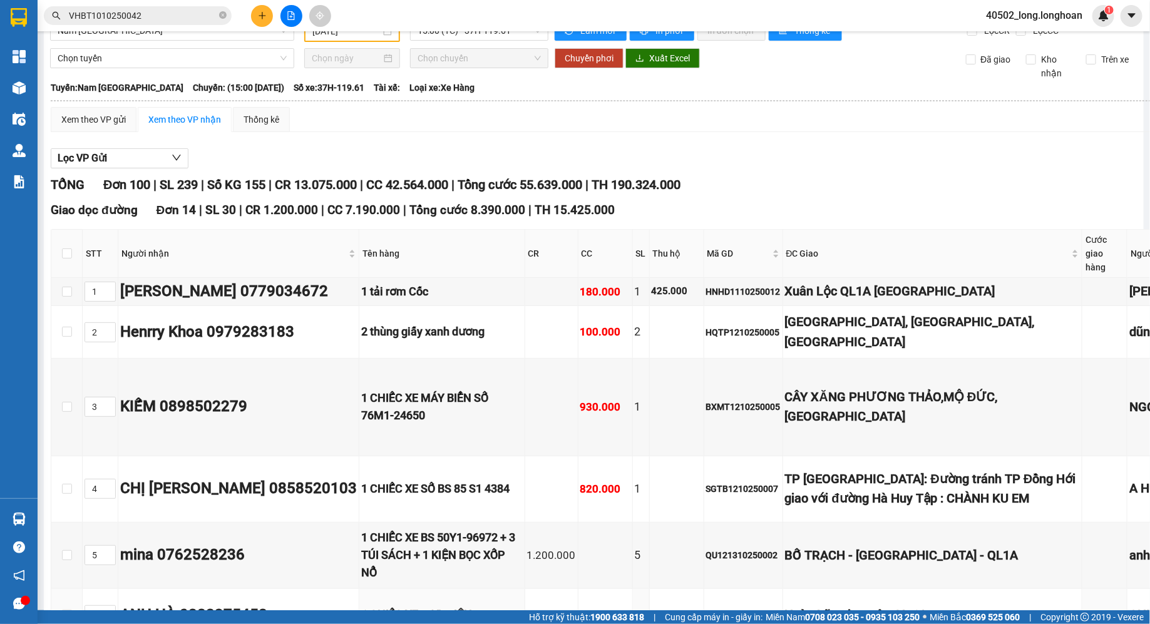
scroll to position [0, 0]
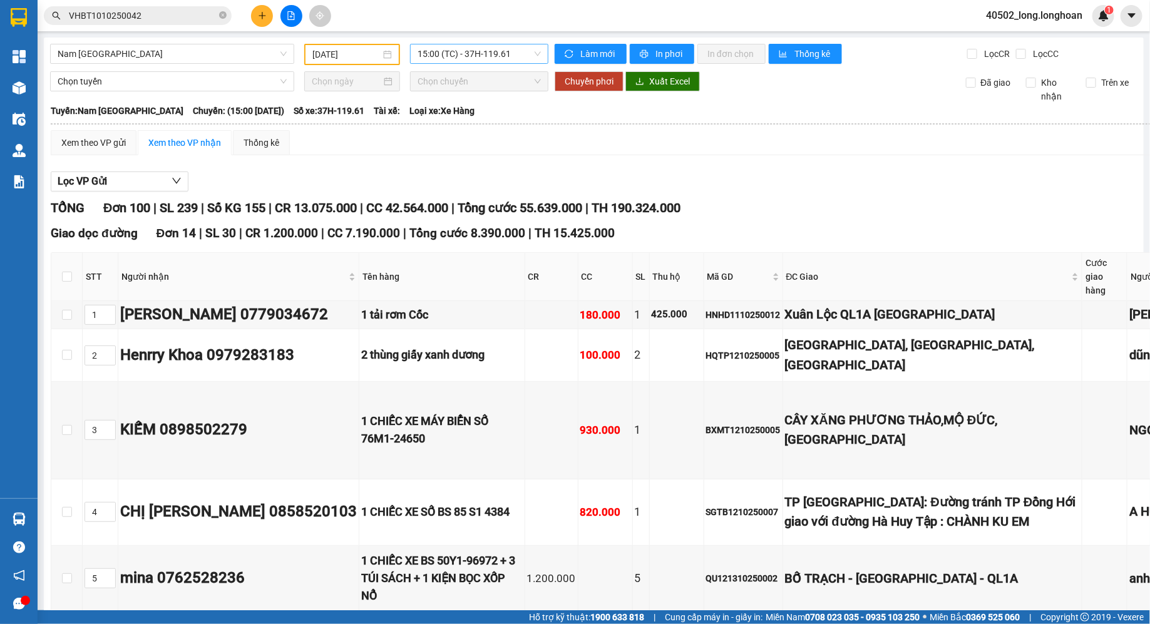
click at [501, 61] on span "15:00 (TC) - 37H-119.61" at bounding box center [478, 53] width 123 height 19
click at [494, 116] on div "22:00 (TC) - 29K-024.94" at bounding box center [466, 119] width 98 height 14
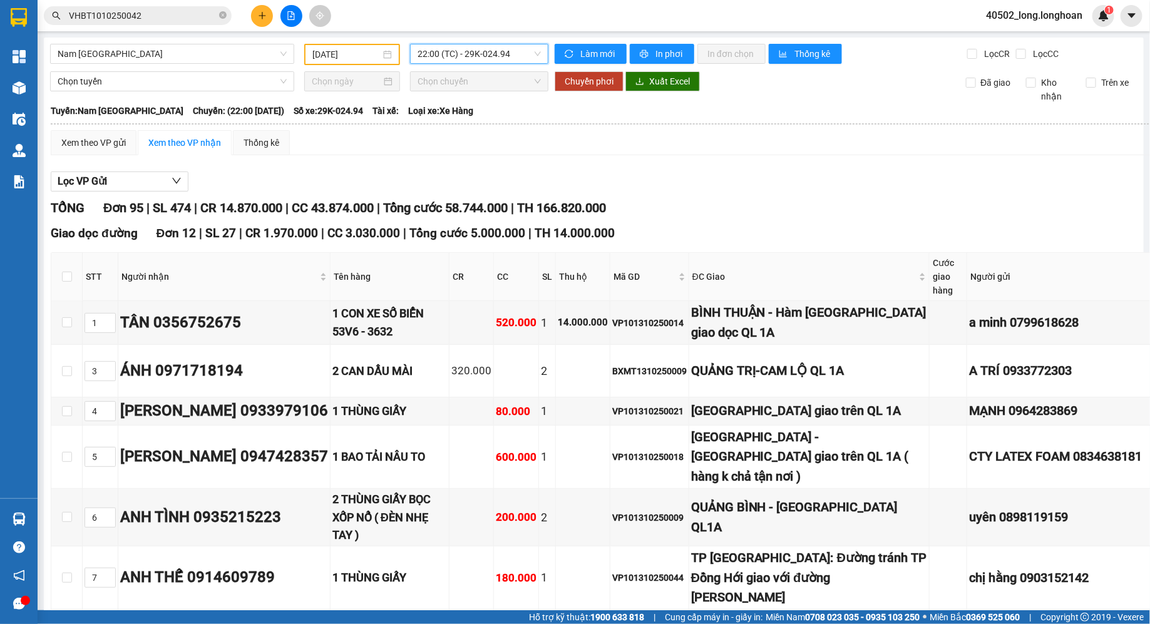
click at [553, 148] on div "Xem theo VP gửi Xem theo VP nhận Thống kê" at bounding box center [727, 142] width 1352 height 25
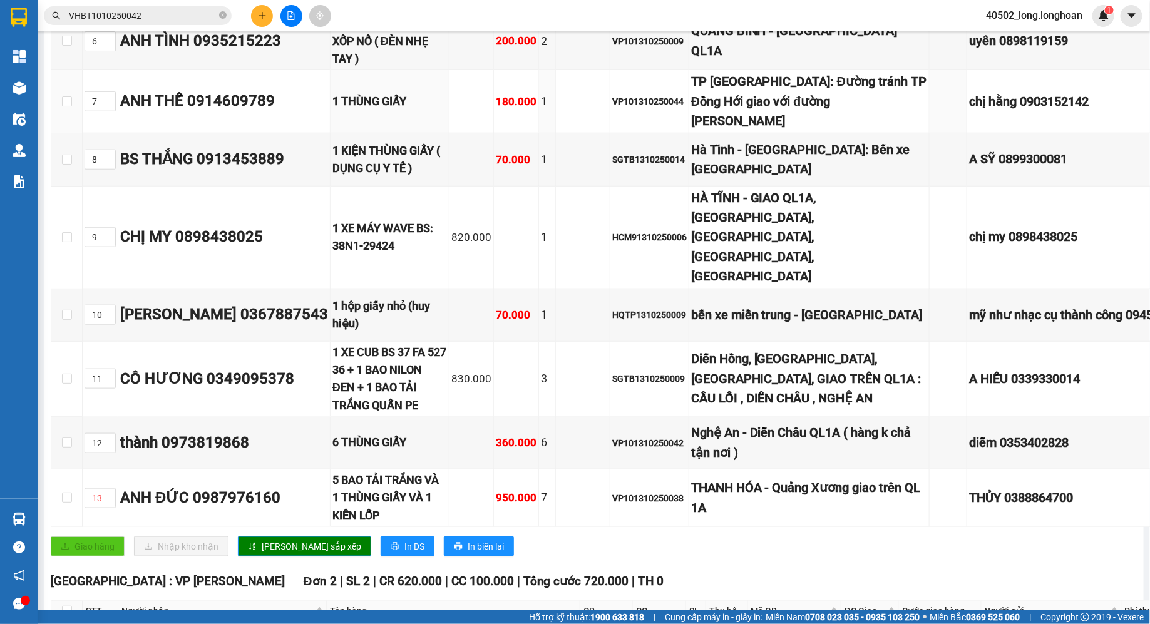
scroll to position [482, 0]
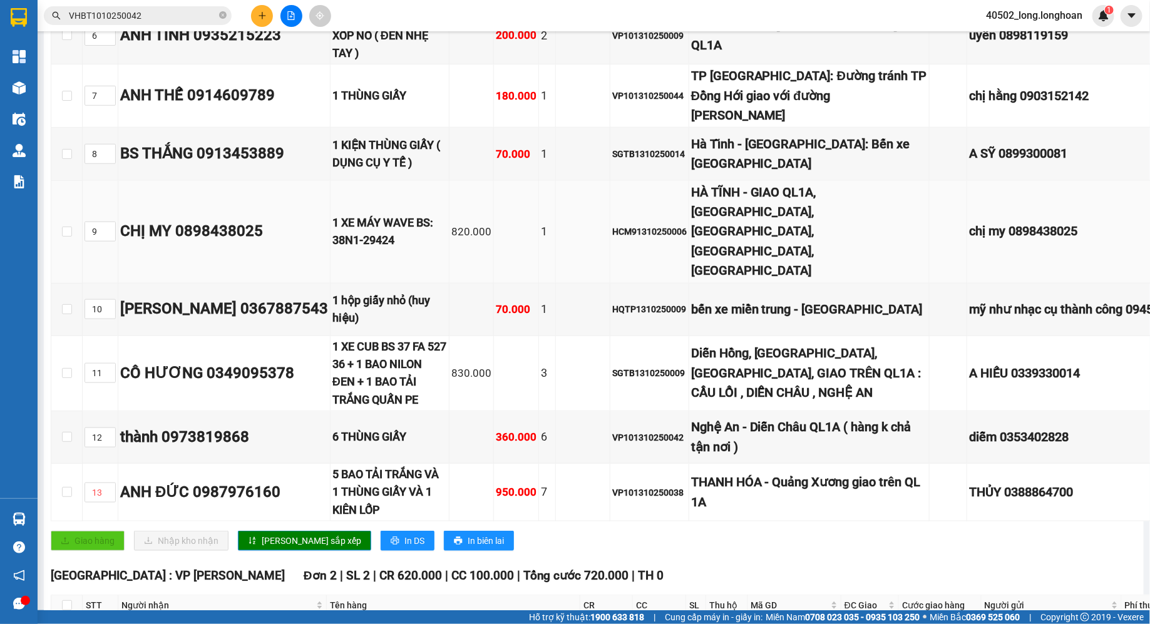
click at [577, 235] on td at bounding box center [583, 232] width 54 height 103
click at [577, 234] on td at bounding box center [583, 232] width 54 height 103
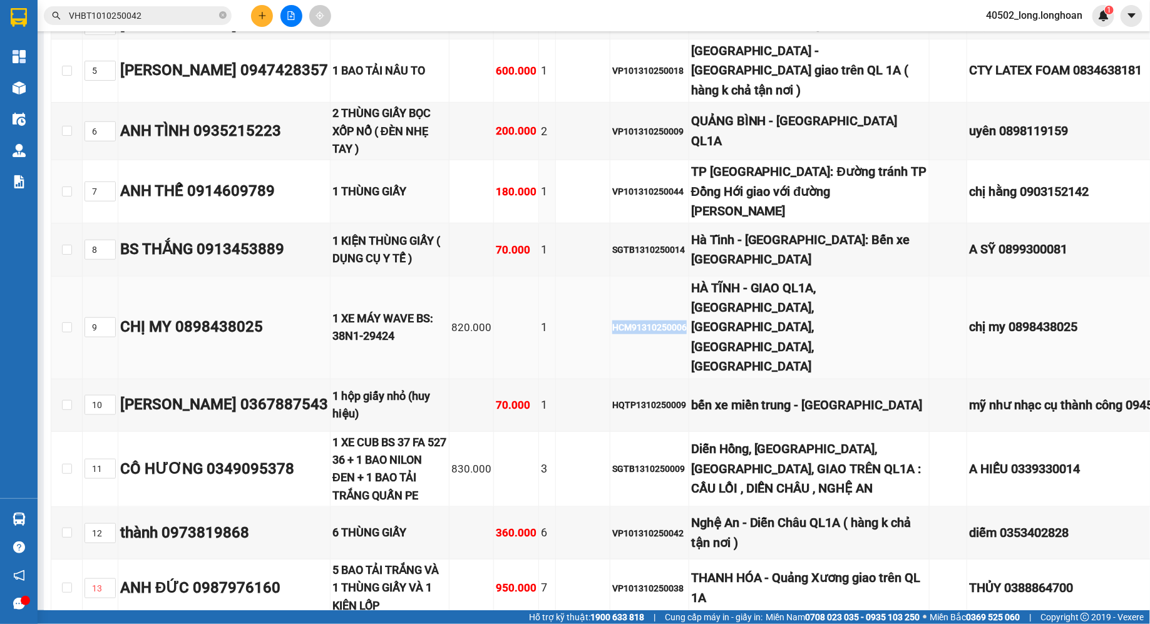
scroll to position [365, 0]
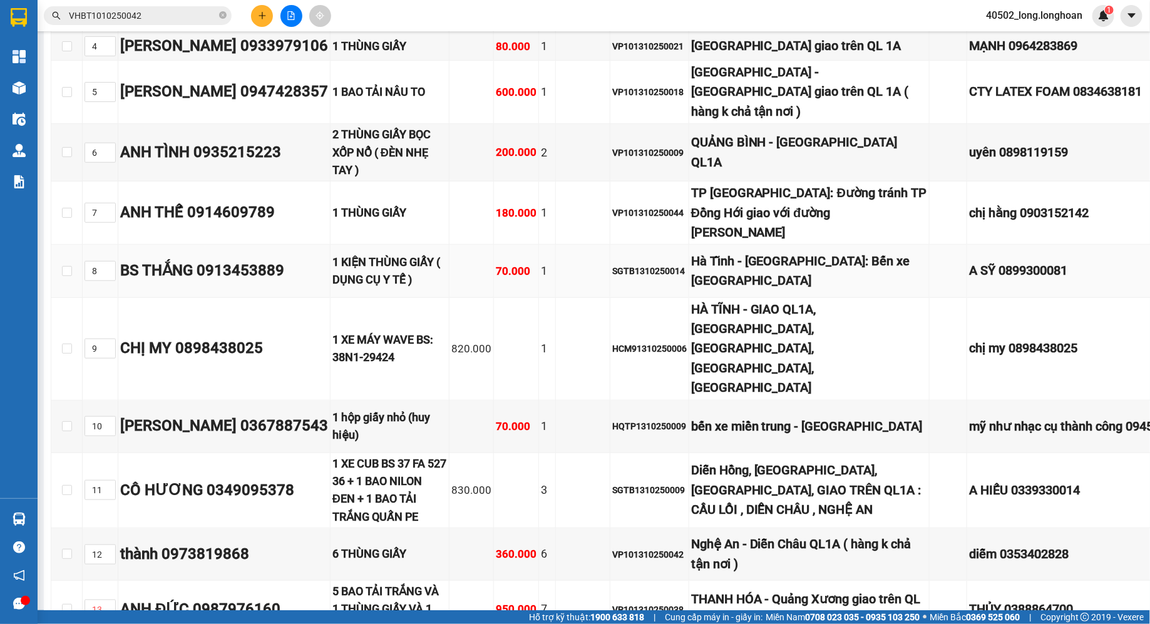
click at [577, 279] on td at bounding box center [583, 271] width 54 height 53
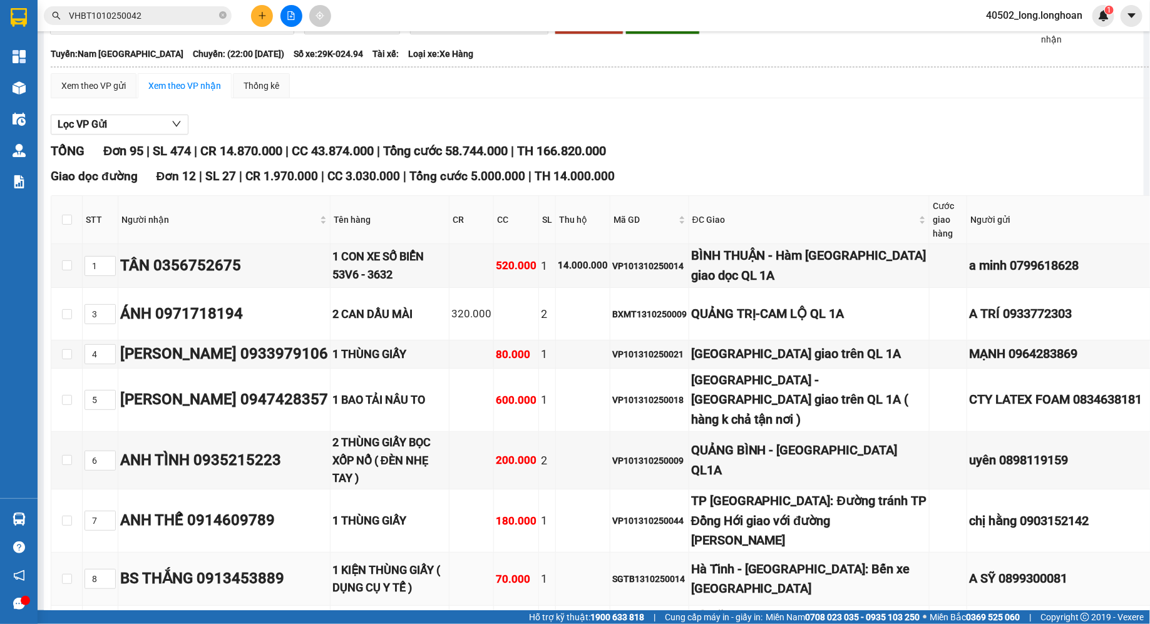
scroll to position [0, 0]
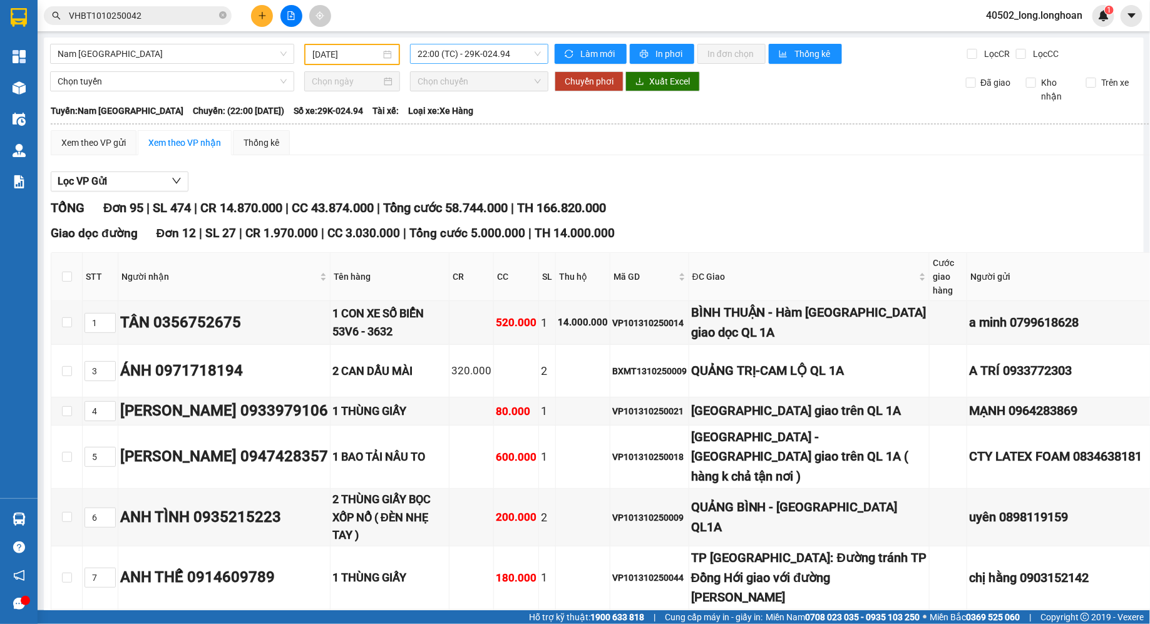
click at [467, 61] on span "22:00 (TC) - 29K-024.94" at bounding box center [478, 53] width 123 height 19
click at [388, 58] on div "[DATE]" at bounding box center [351, 55] width 79 height 14
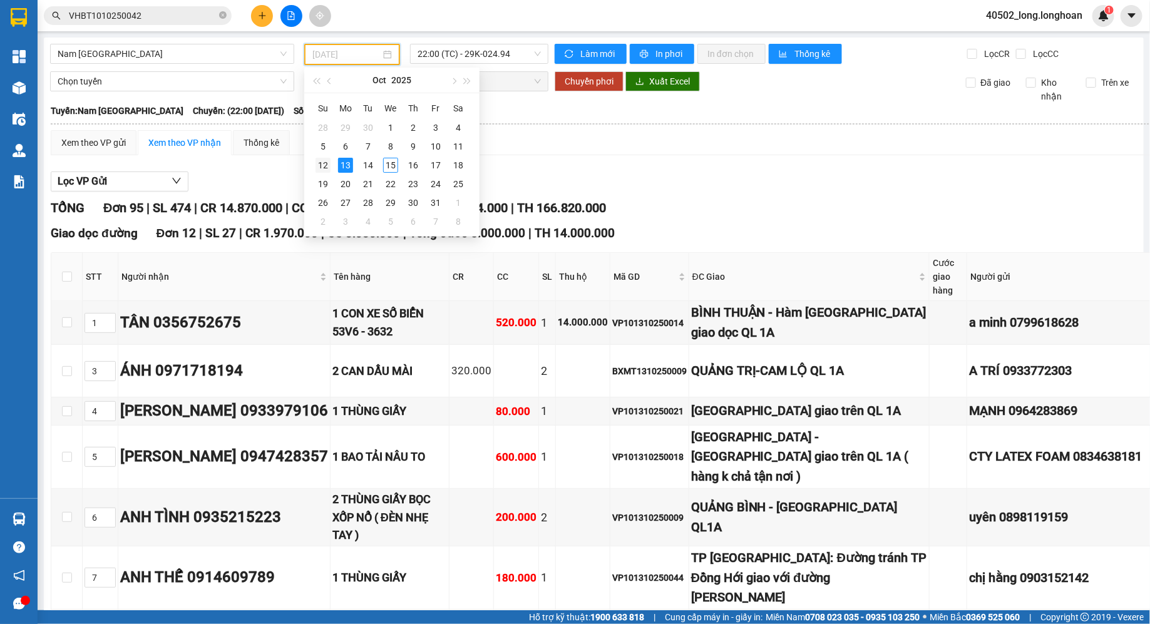
click at [329, 161] on div "12" at bounding box center [322, 165] width 15 height 15
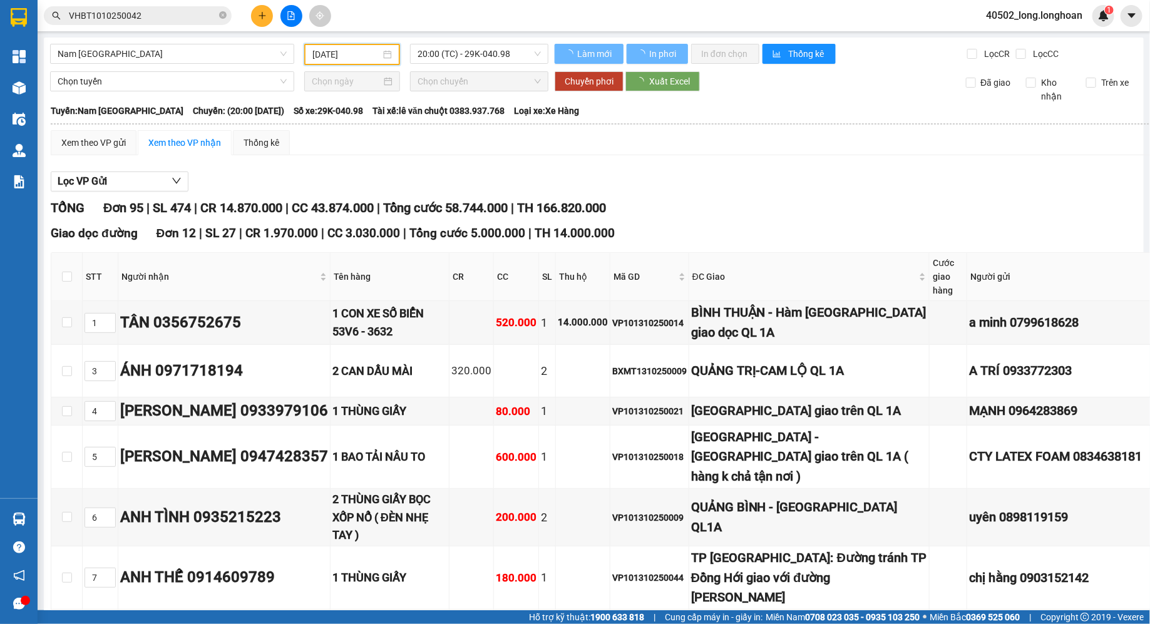
click at [672, 148] on div "Xem theo VP gửi Xem theo VP nhận Thống kê" at bounding box center [727, 142] width 1352 height 25
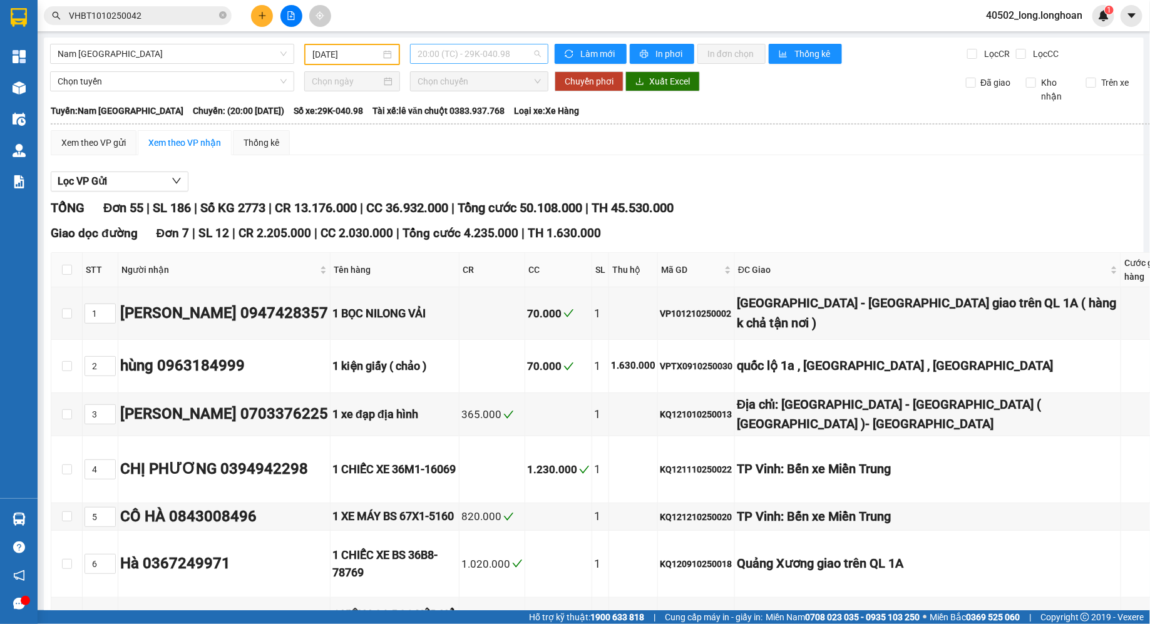
click at [502, 58] on span "20:00 (TC) - 29K-040.98" at bounding box center [478, 53] width 123 height 19
click at [378, 48] on input "[DATE]" at bounding box center [346, 55] width 68 height 14
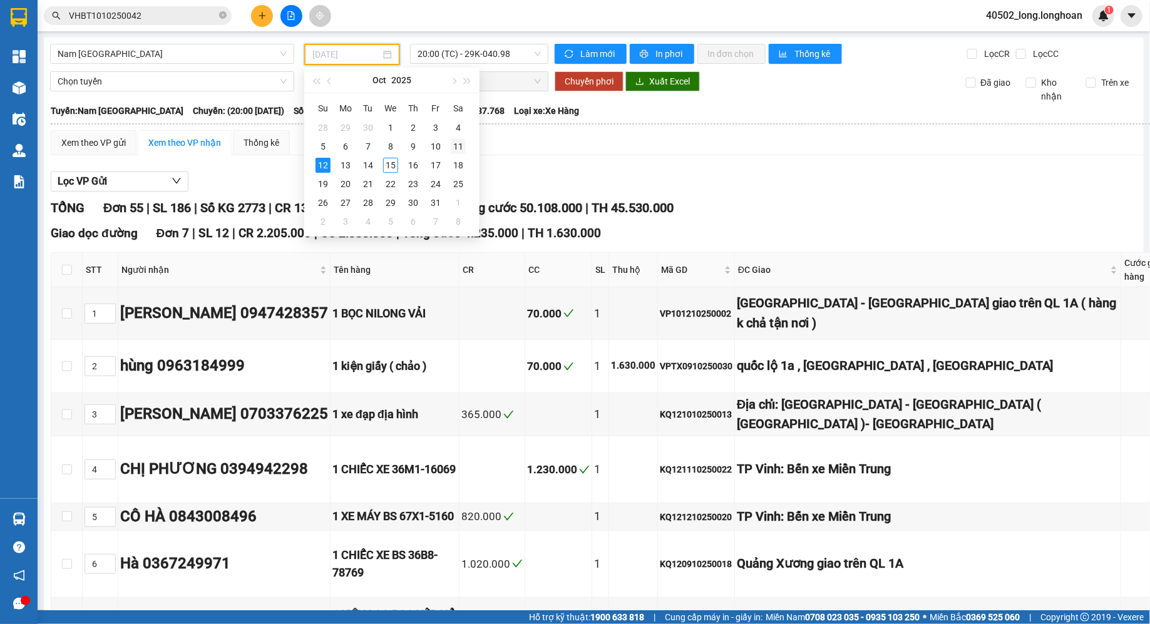
click at [461, 143] on div "11" at bounding box center [458, 146] width 15 height 15
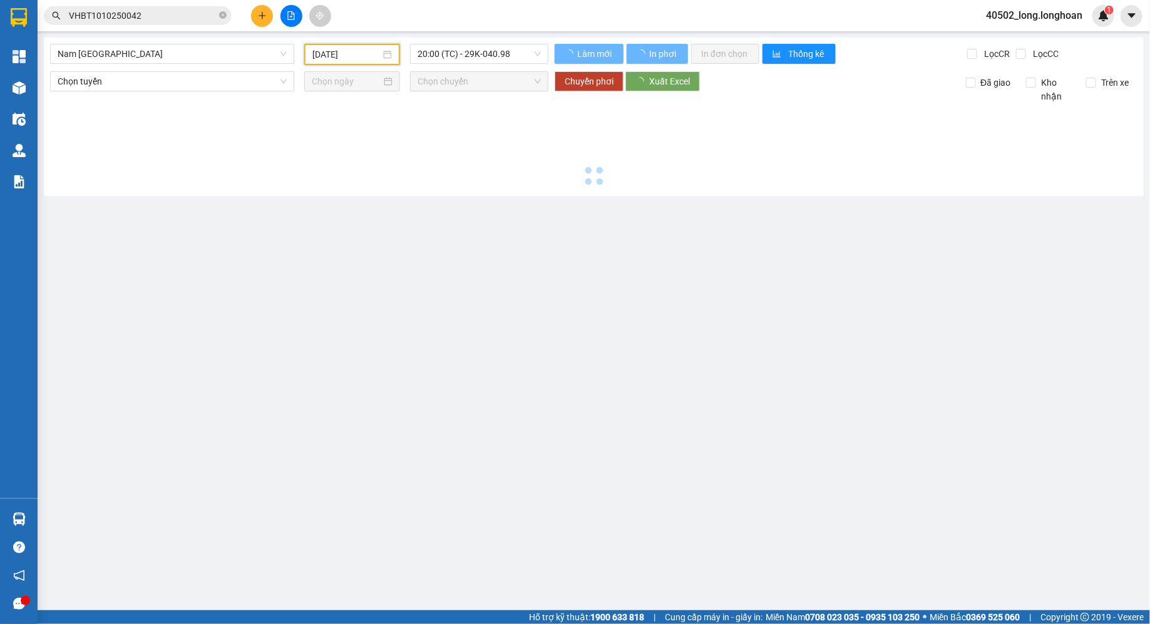
type input "[DATE]"
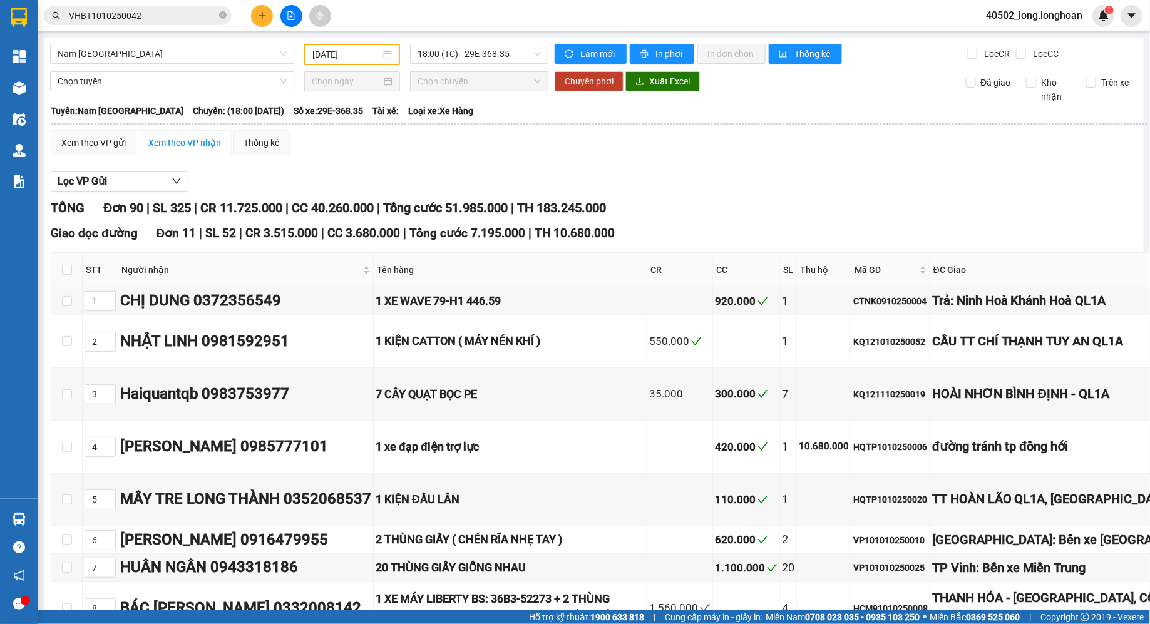
click at [496, 45] on span "18:00 (TC) - 29E-368.35" at bounding box center [478, 53] width 123 height 19
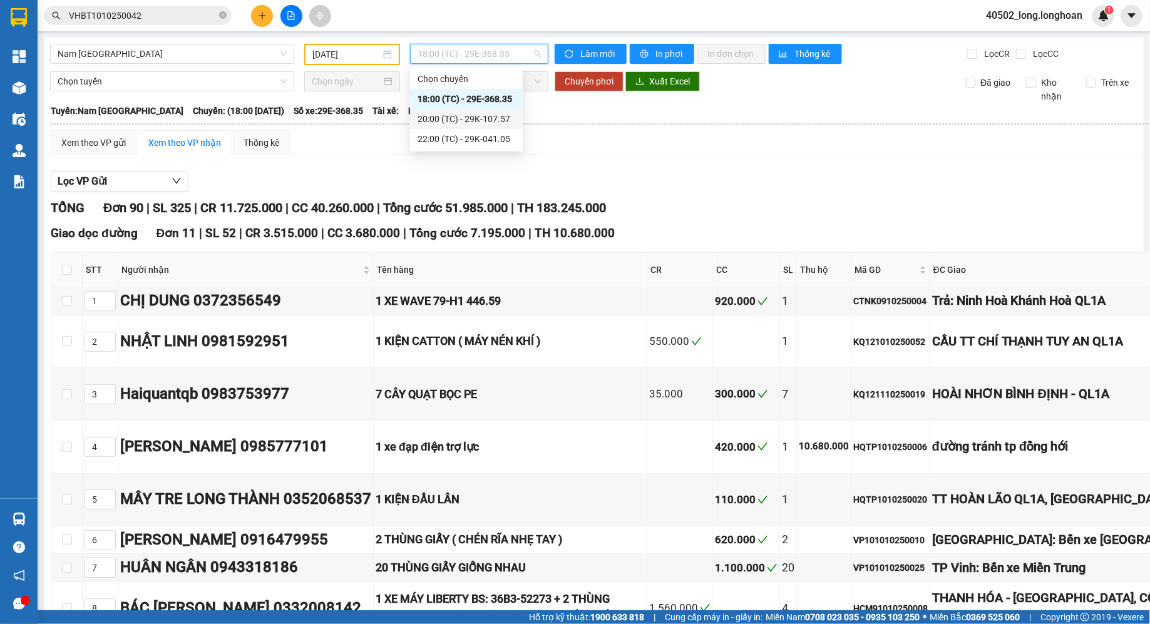
click at [496, 114] on div "20:00 (TC) - 29K-107.57" at bounding box center [466, 119] width 98 height 14
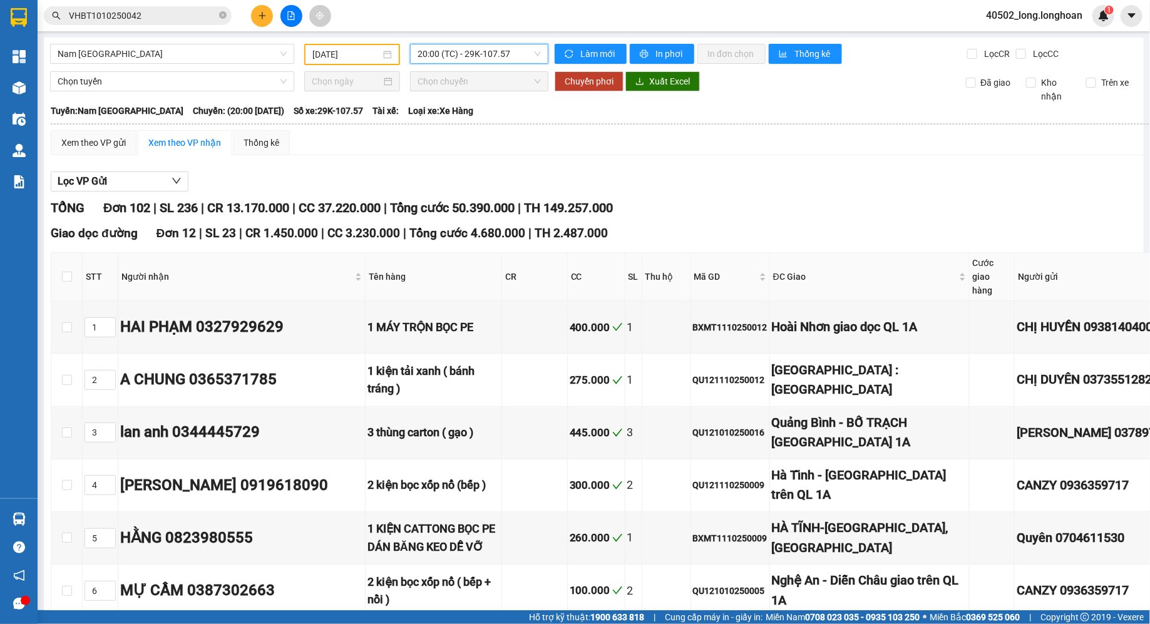
click at [464, 53] on span "20:00 (TC) - 29K-107.57" at bounding box center [478, 53] width 123 height 19
click at [474, 148] on div "22:00 (TC) - 29K-041.05" at bounding box center [466, 139] width 113 height 20
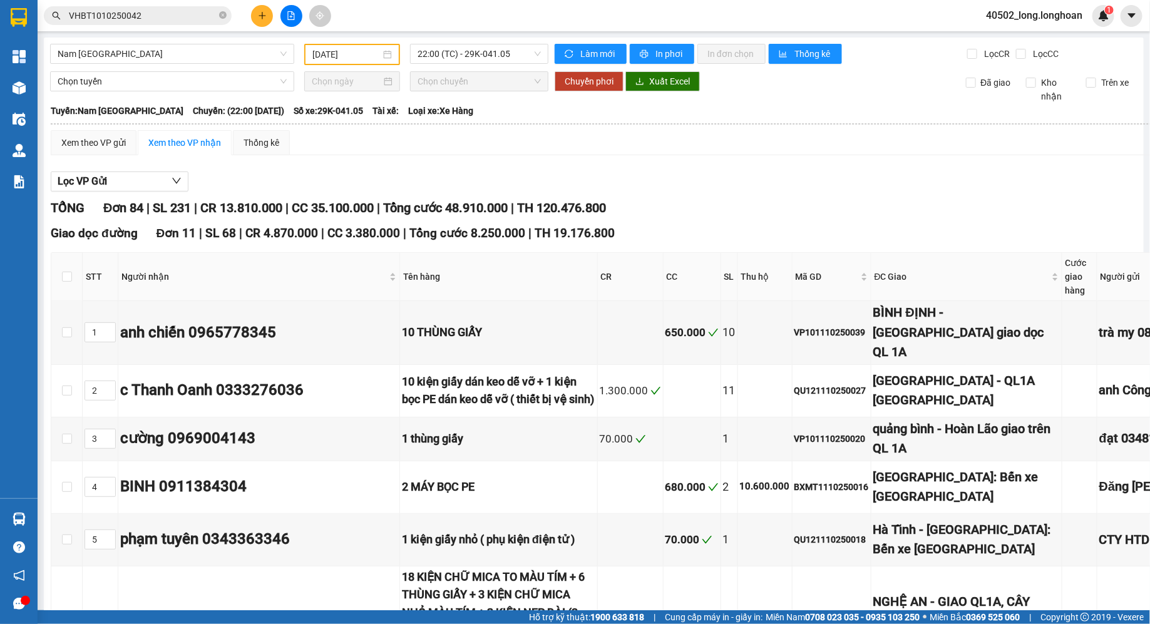
click at [485, 141] on div "Xem theo VP gửi Xem theo VP nhận Thống kê" at bounding box center [776, 142] width 1451 height 25
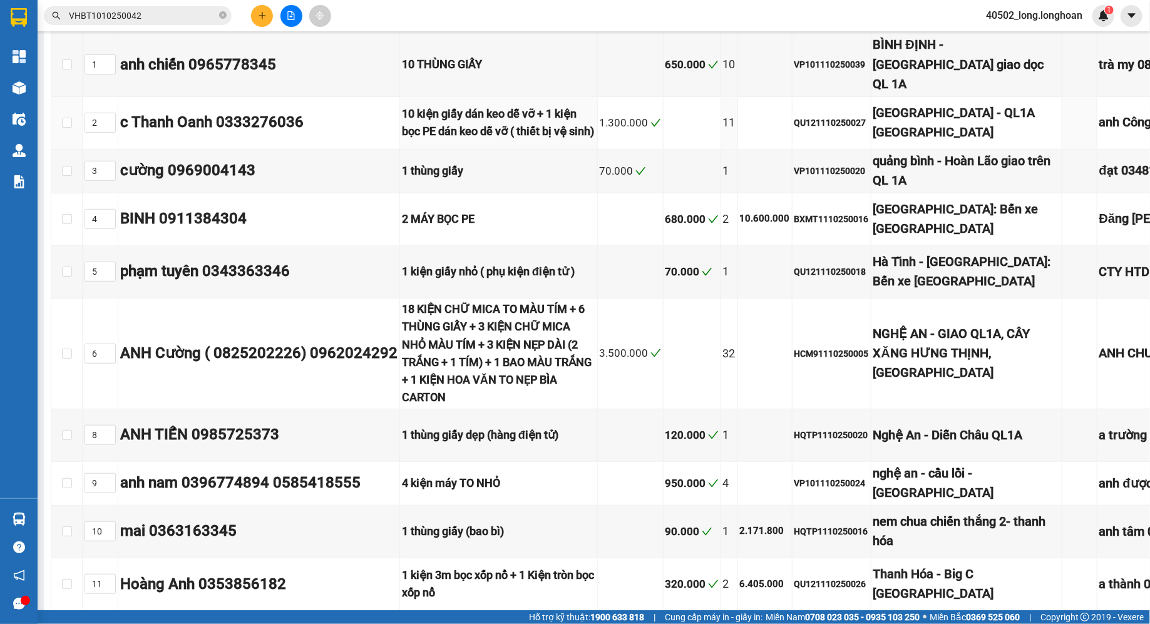
scroll to position [271, 0]
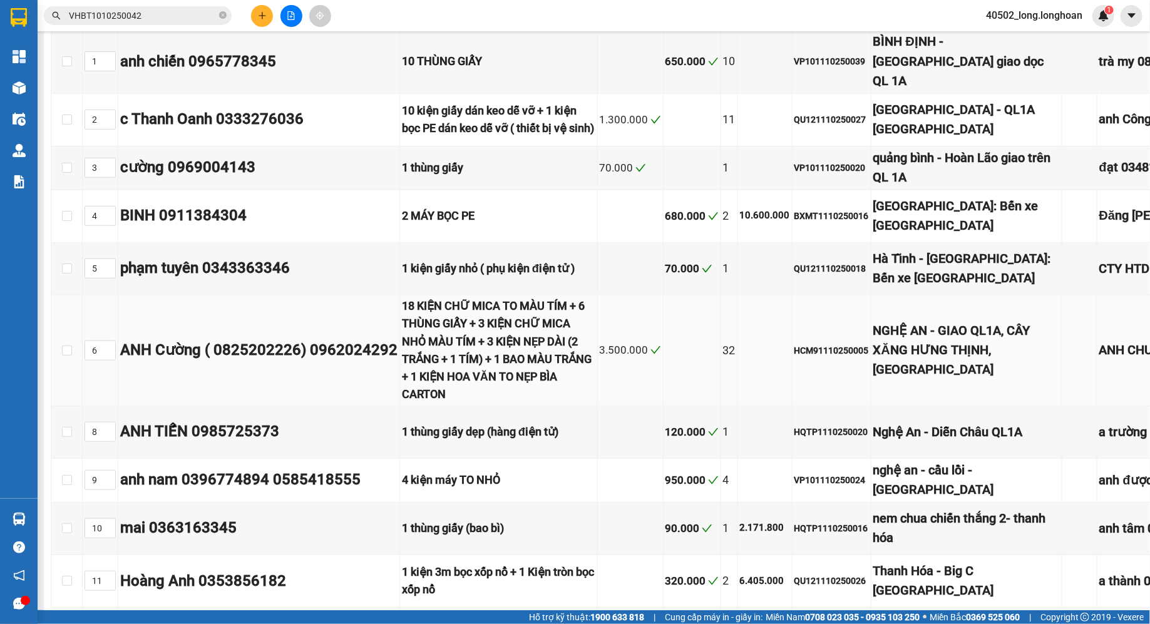
click at [932, 380] on div "NGHỆ AN - GIAO QL1A, CÂY XĂNG HƯNG THỊNH, [GEOGRAPHIC_DATA]" at bounding box center [966, 350] width 187 height 59
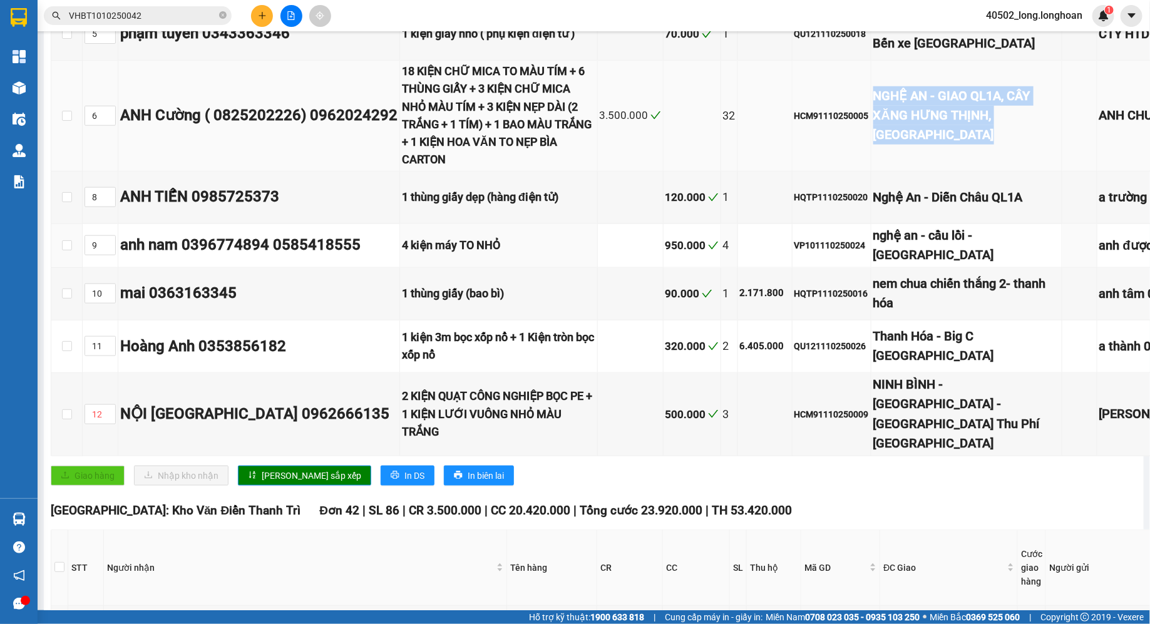
scroll to position [673, 0]
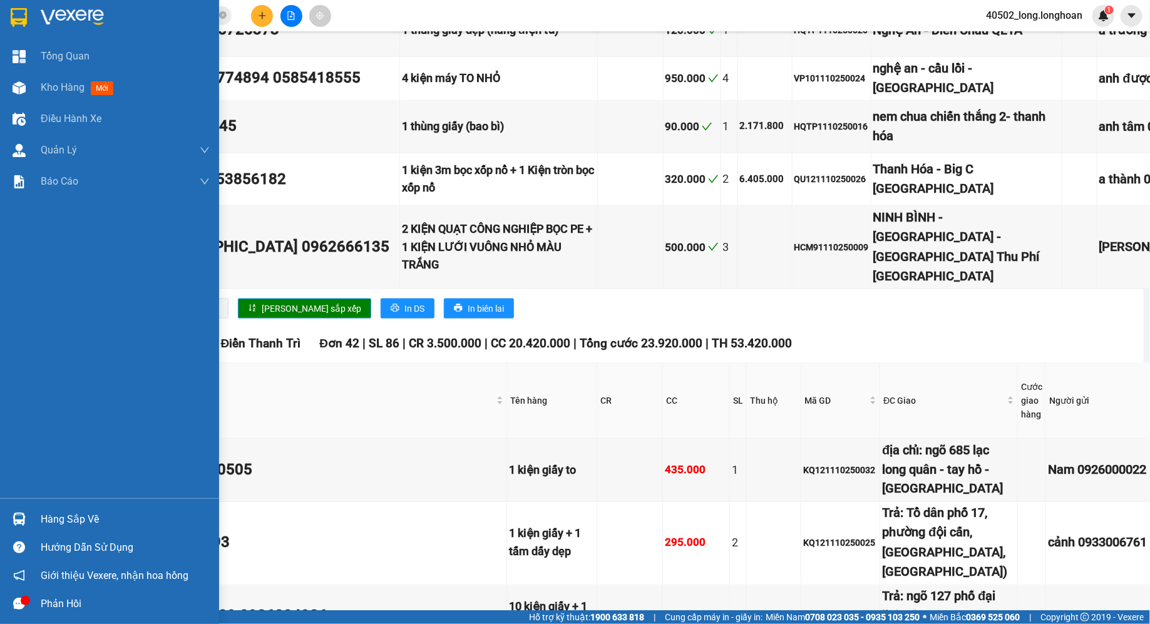
click at [26, 9] on img at bounding box center [19, 17] width 16 height 19
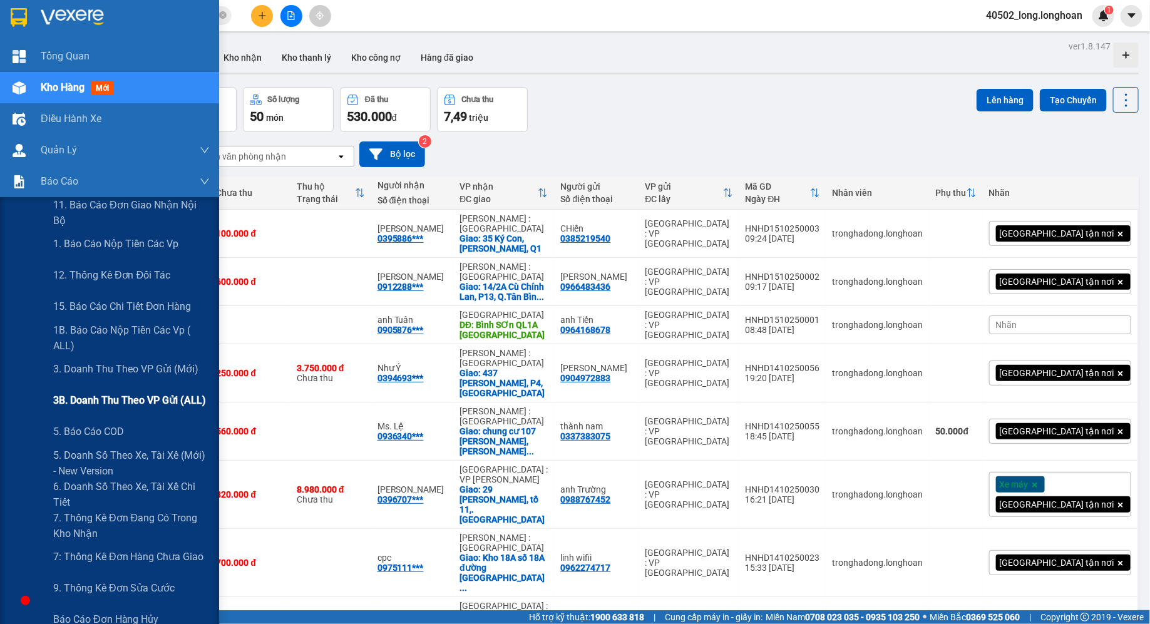
click at [115, 392] on span "3B. Doanh Thu theo VP Gửi (ALL)" at bounding box center [129, 400] width 153 height 16
